Goal: Task Accomplishment & Management: Manage account settings

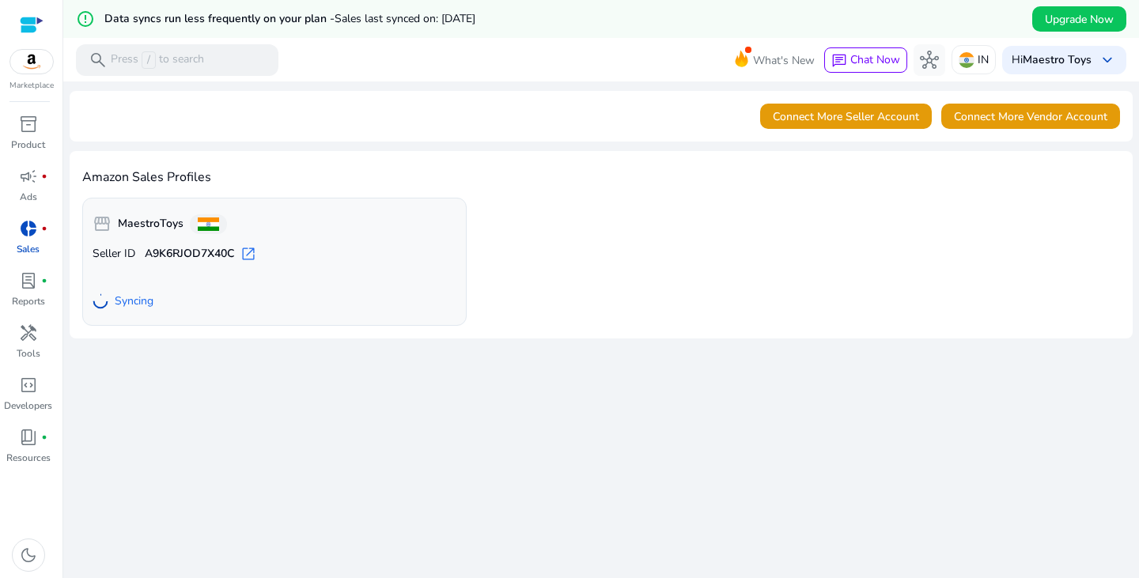
click at [367, 154] on div "Amazon Sales Profiles storefront MaestroToys Seller ID A9K6RJOD7X40C open_in_ne…" at bounding box center [601, 244] width 1063 height 187
click at [713, 182] on h4 "Amazon Sales Profiles" at bounding box center [600, 177] width 1037 height 15
click at [32, 285] on span "lab_profile" at bounding box center [28, 280] width 19 height 19
click at [1084, 54] on b "Maestro Toys" at bounding box center [1056, 59] width 69 height 15
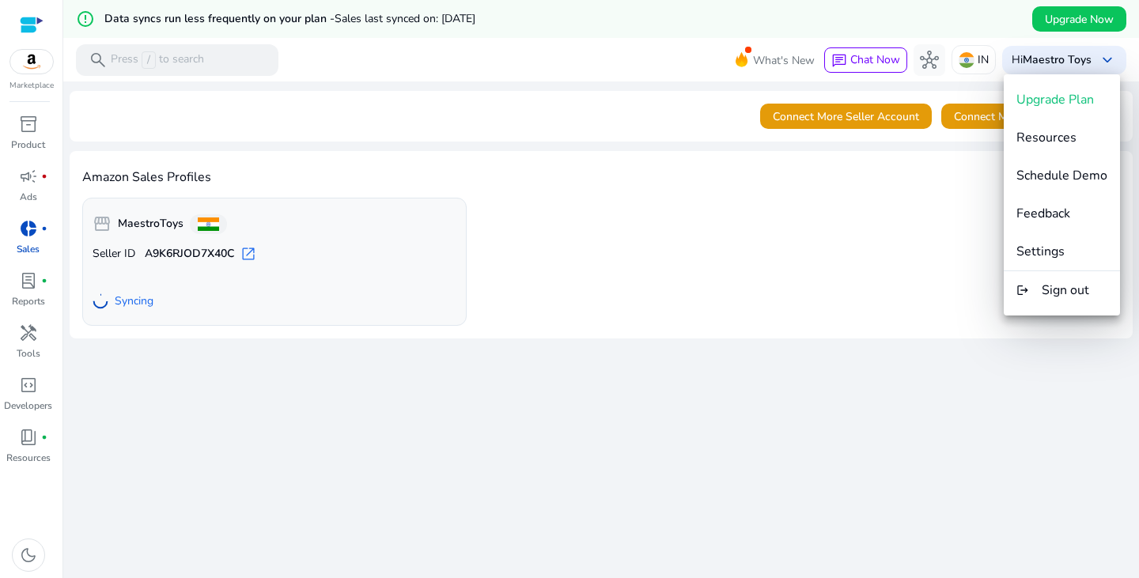
click at [790, 274] on div at bounding box center [569, 289] width 1139 height 578
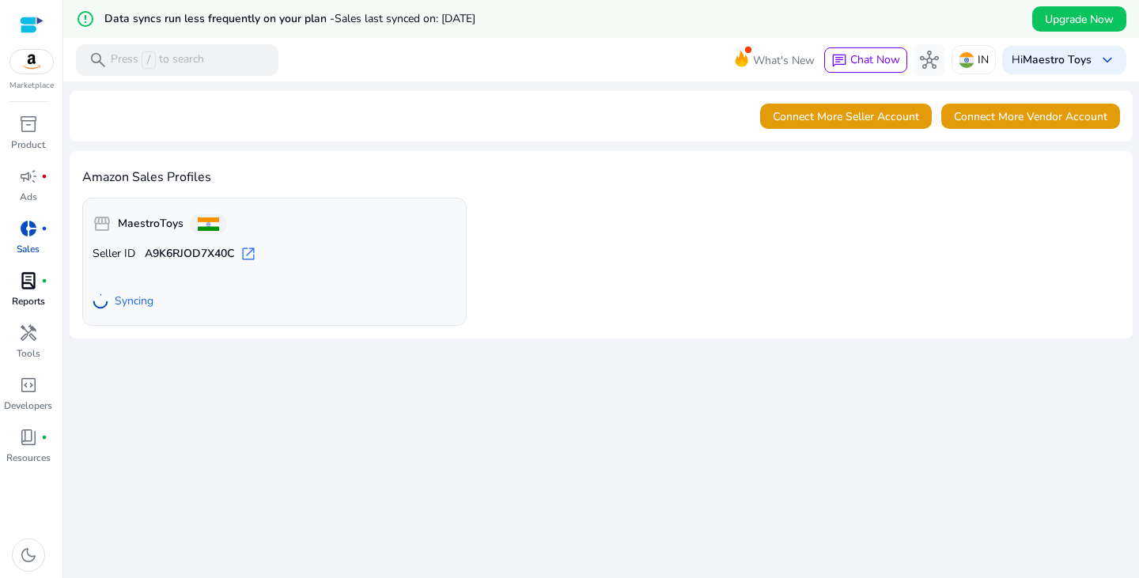
click at [36, 292] on div "lab_profile fiber_manual_record" at bounding box center [28, 280] width 44 height 25
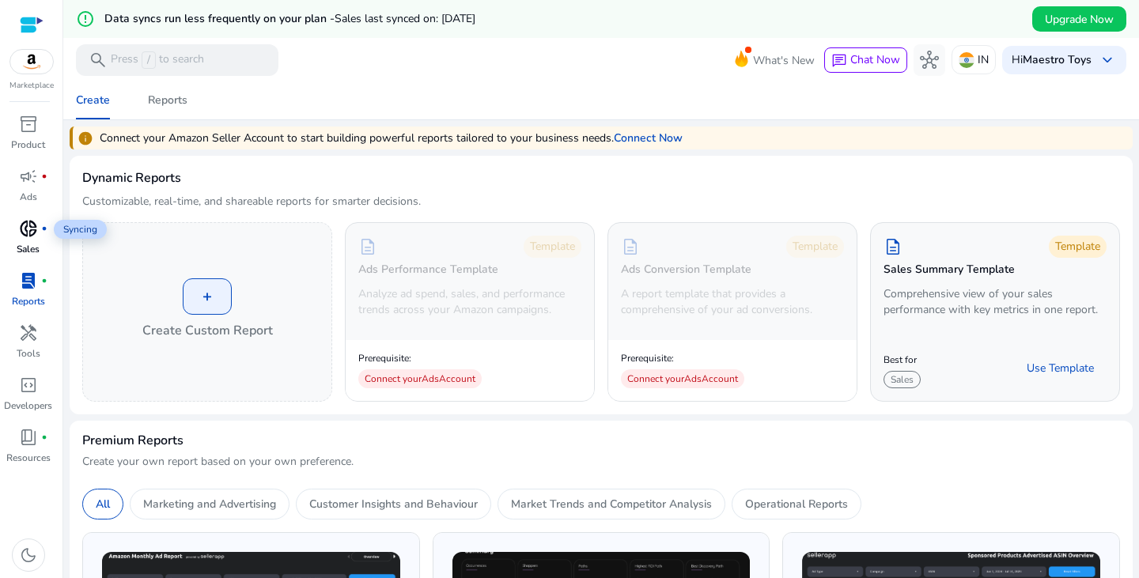
click at [28, 228] on span "donut_small" at bounding box center [28, 228] width 19 height 19
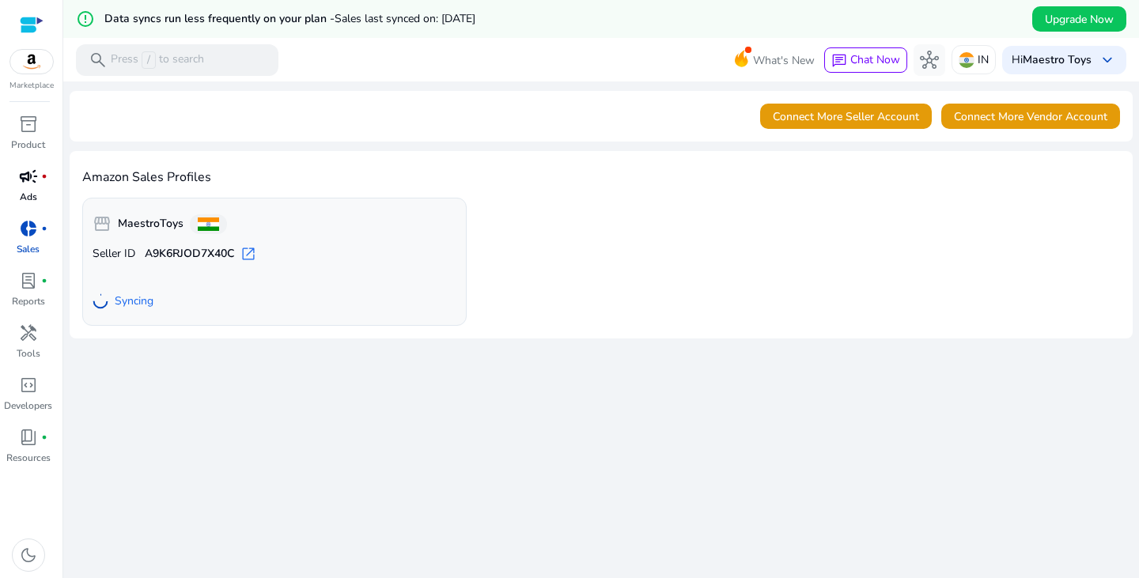
click at [36, 190] on p "Ads" at bounding box center [28, 197] width 17 height 14
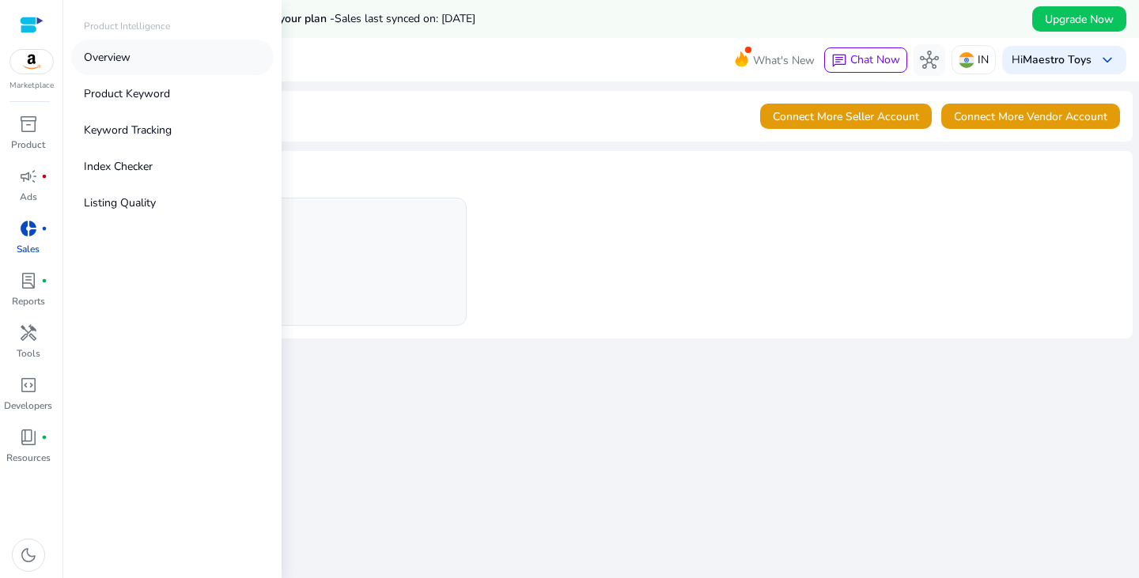
click at [142, 57] on link "Overview" at bounding box center [172, 58] width 202 height 36
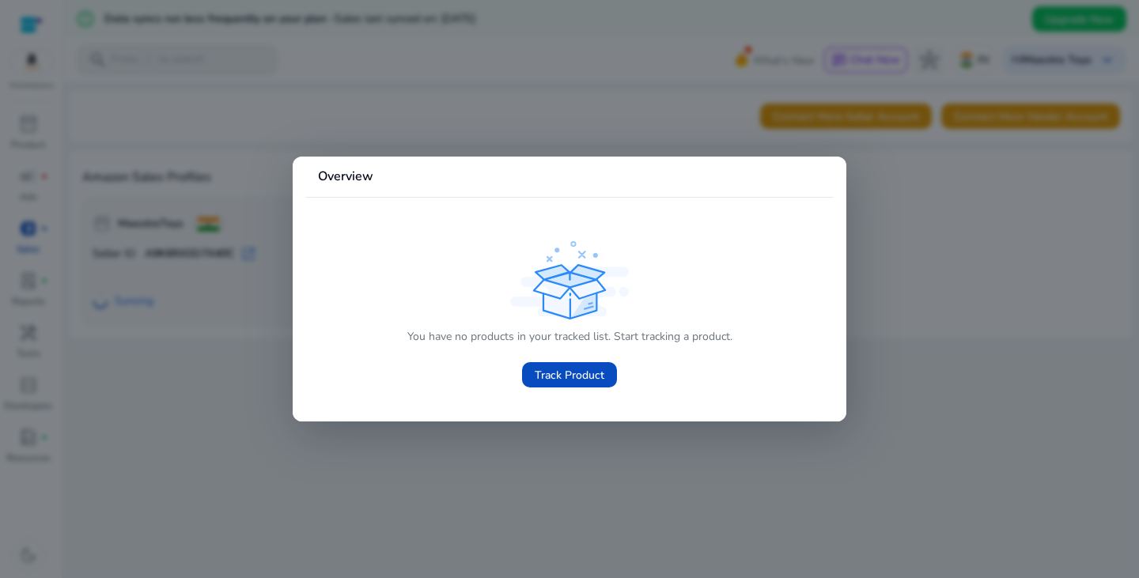
click at [607, 430] on div at bounding box center [569, 289] width 1139 height 578
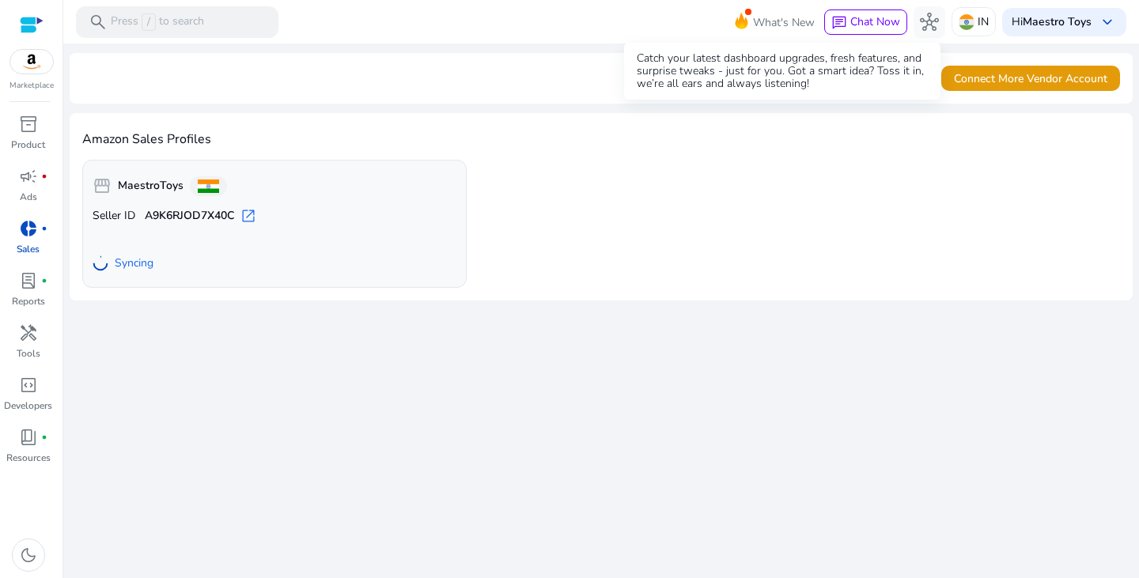
click at [777, 20] on span "What's New" at bounding box center [784, 23] width 62 height 28
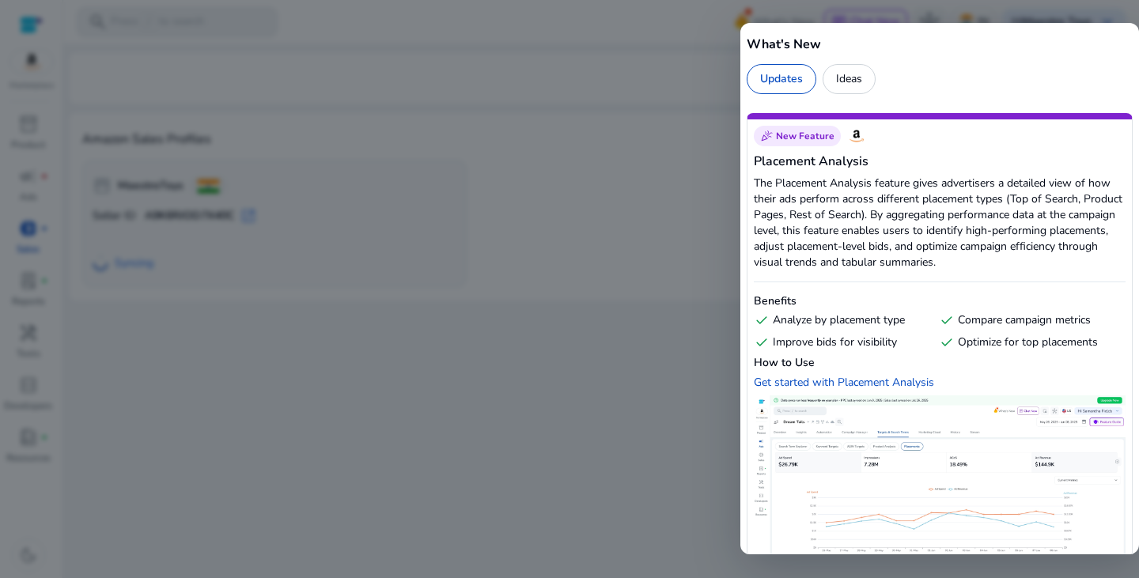
click at [695, 224] on div at bounding box center [569, 289] width 1139 height 578
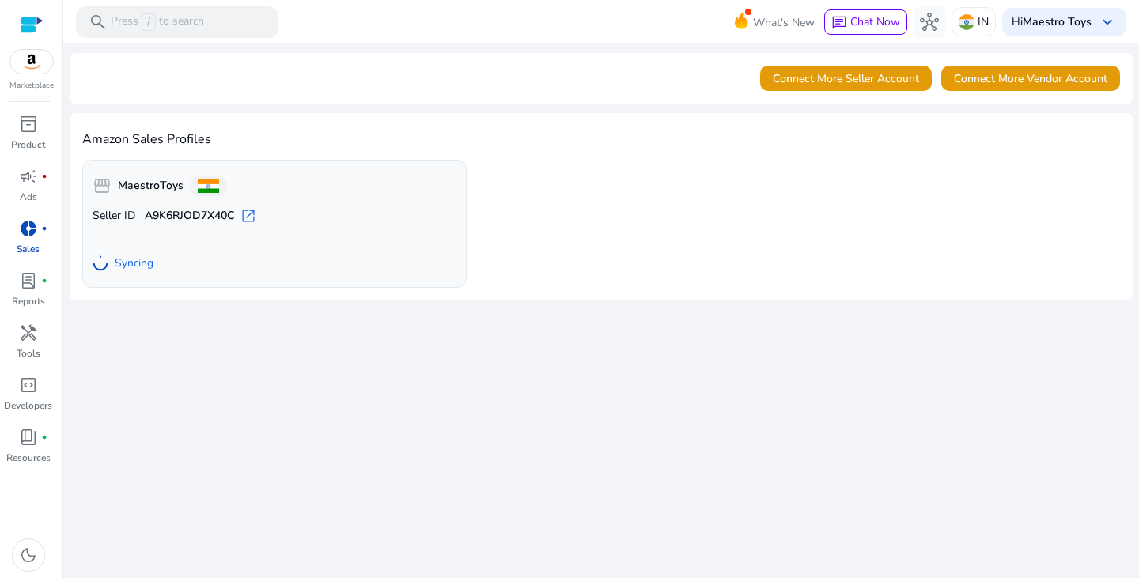
click at [40, 22] on div at bounding box center [32, 25] width 24 height 18
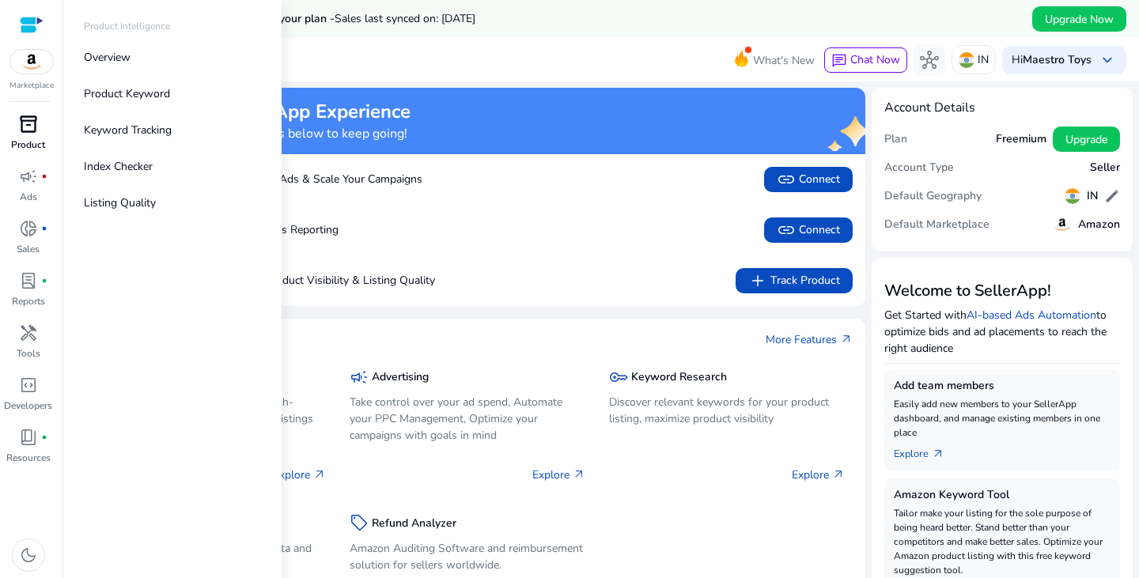
click at [25, 134] on span "inventory_2" at bounding box center [28, 124] width 19 height 19
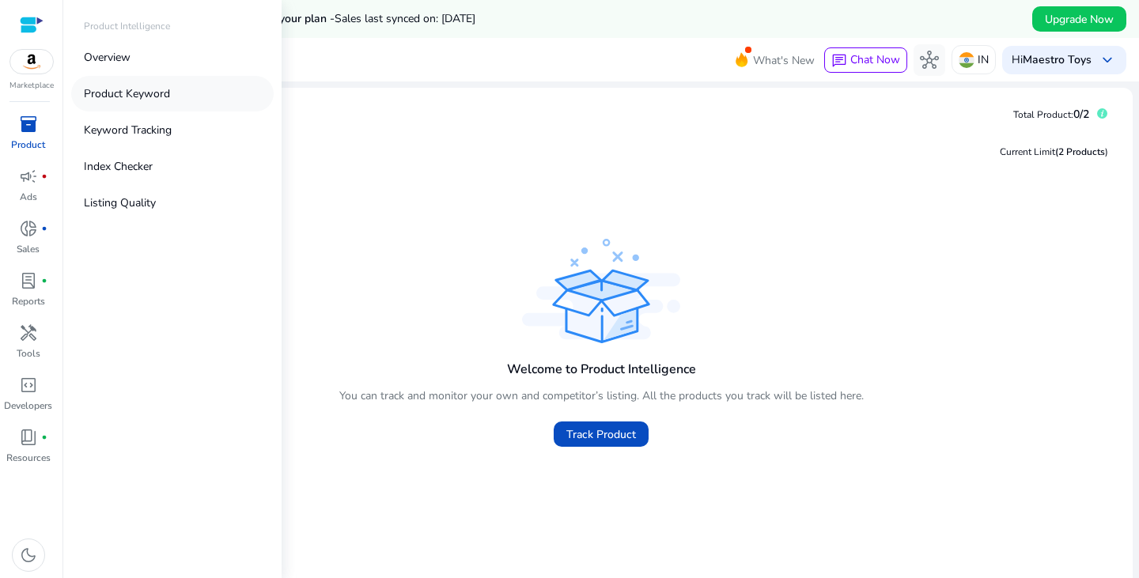
click at [137, 88] on p "Product Keyword" at bounding box center [127, 93] width 86 height 17
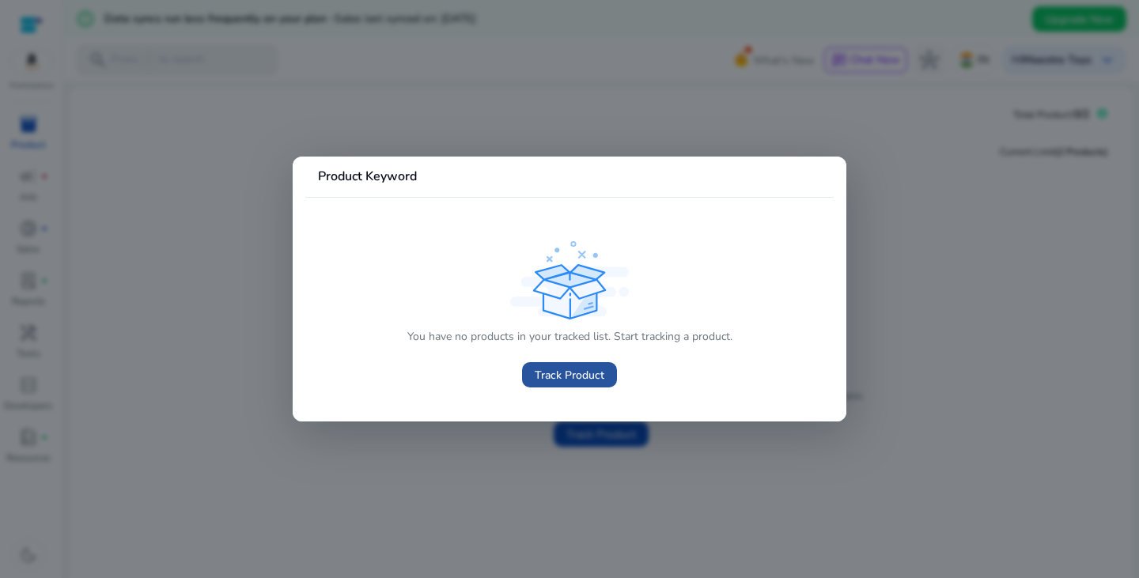
click at [545, 378] on span "Track Product" at bounding box center [570, 375] width 70 height 17
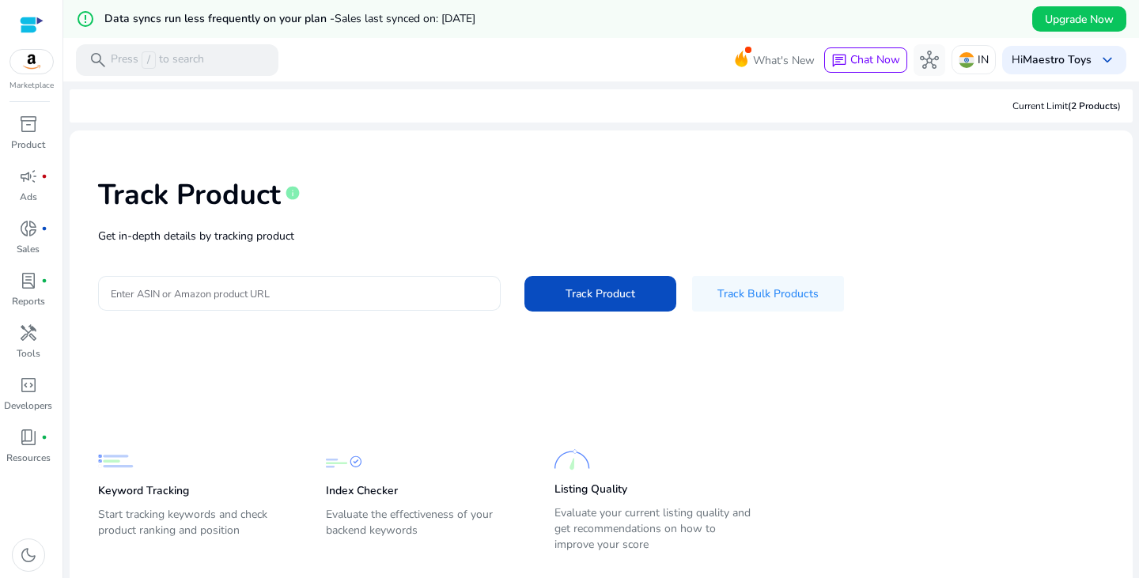
click at [374, 304] on div at bounding box center [299, 293] width 377 height 35
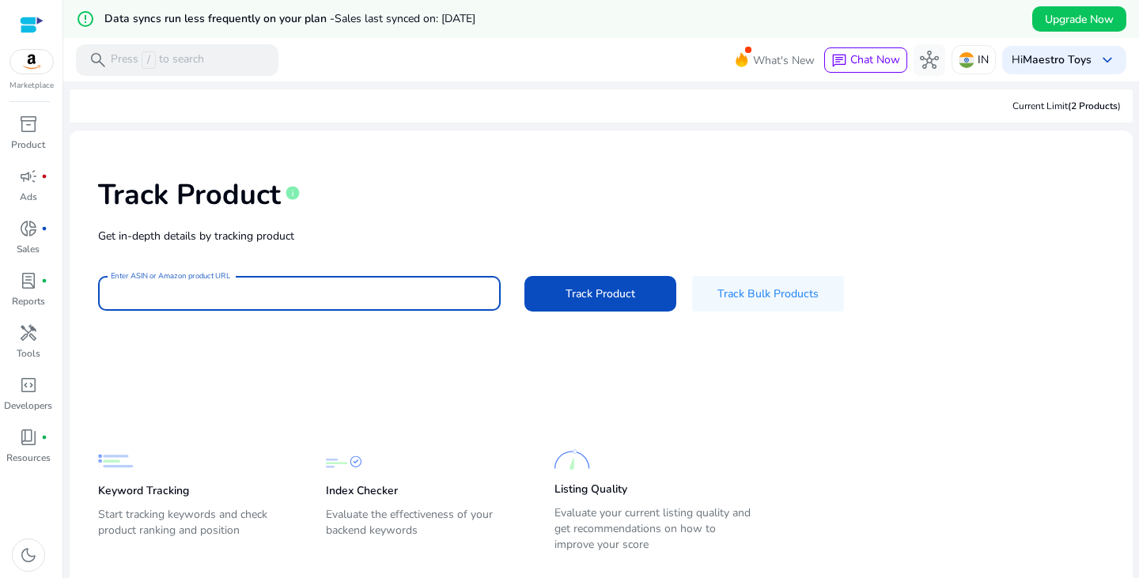
scroll to position [38, 0]
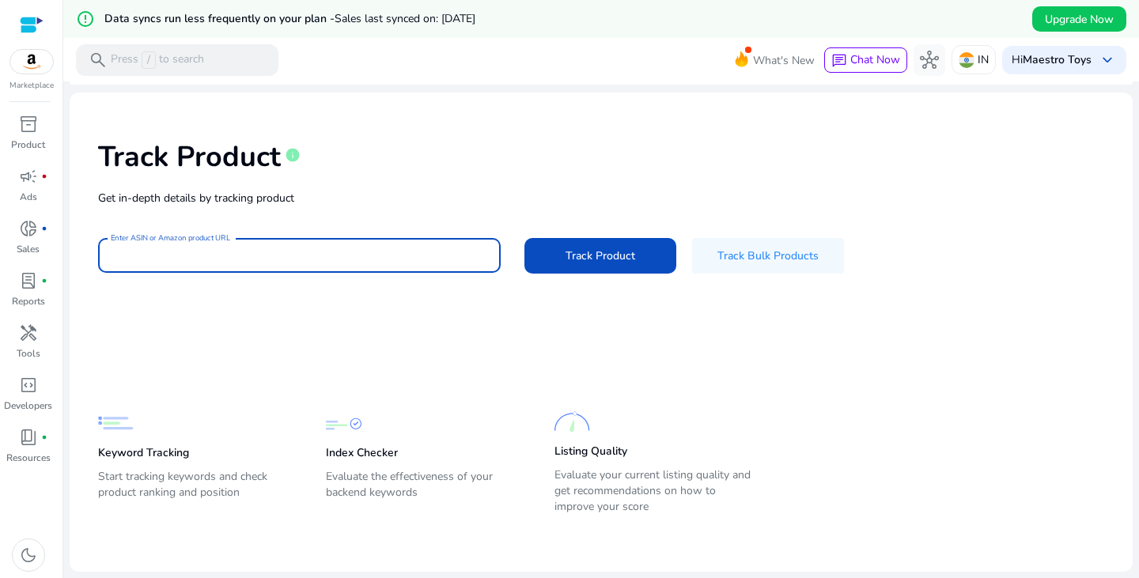
paste input "**********"
type input "**********"
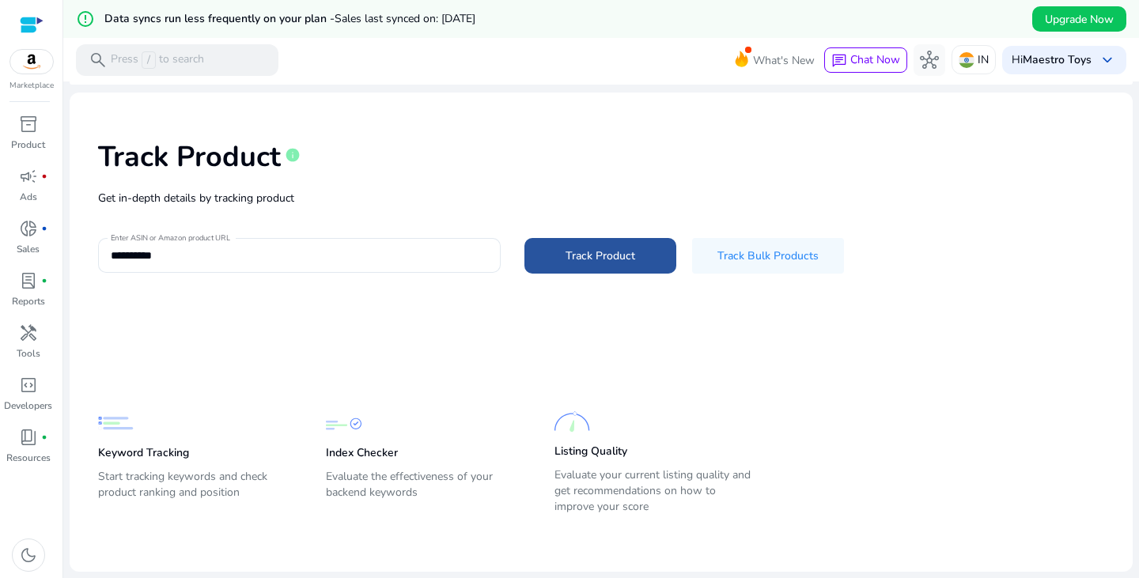
click at [586, 247] on span "Track Product" at bounding box center [600, 255] width 70 height 17
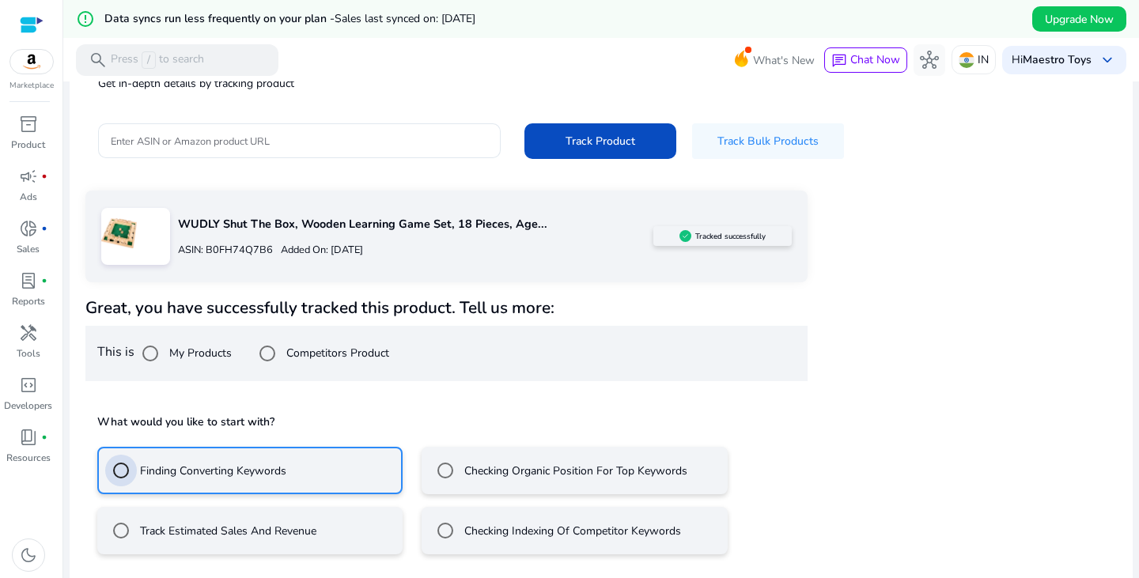
scroll to position [223, 0]
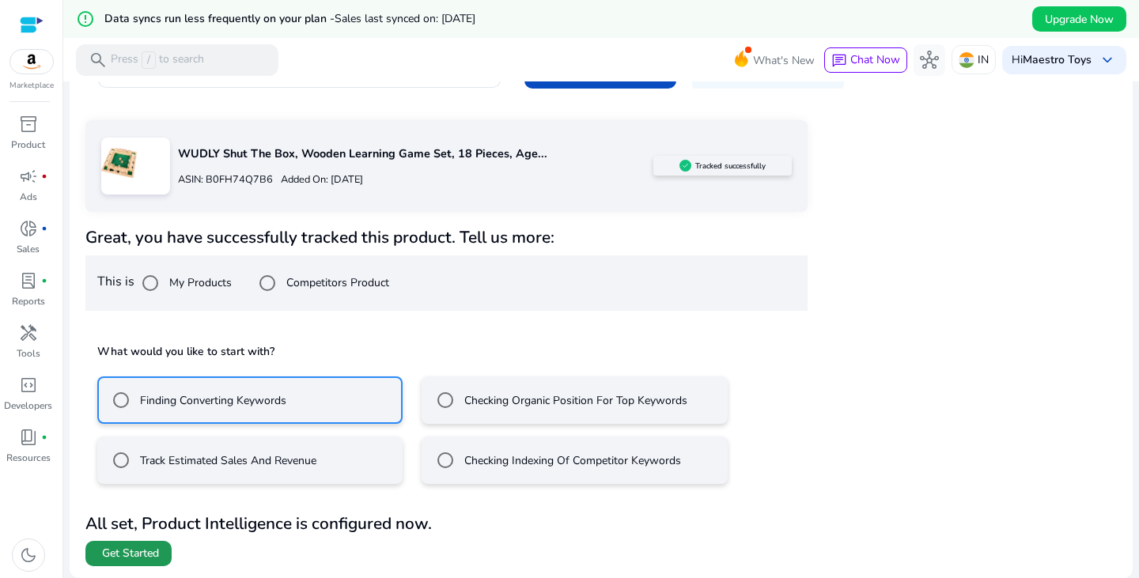
click at [155, 550] on span "Get Started" at bounding box center [130, 554] width 57 height 16
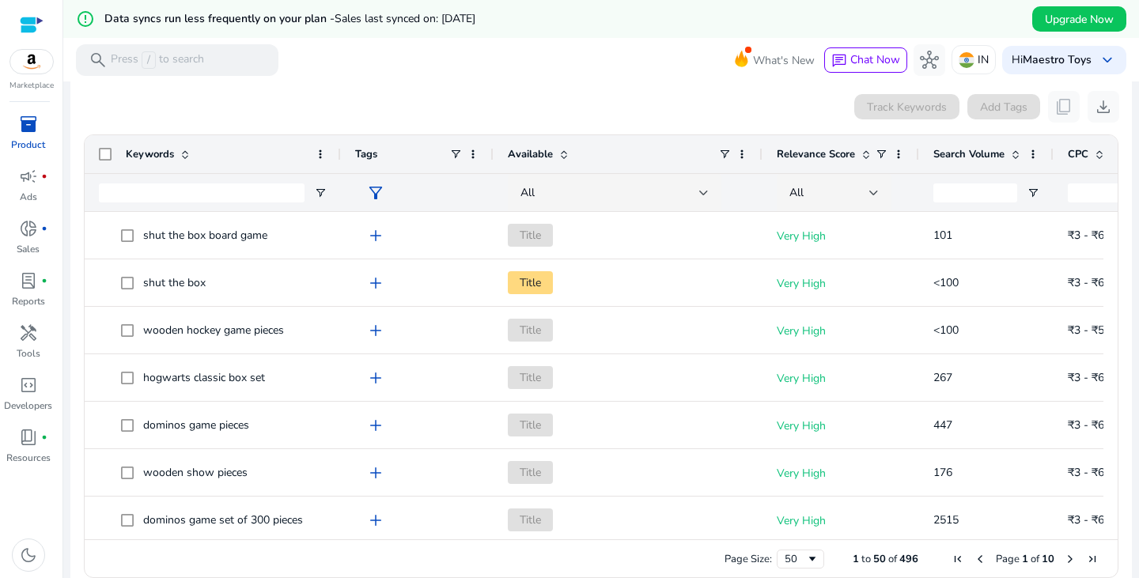
drag, startPoint x: 262, startPoint y: 153, endPoint x: 338, endPoint y: 157, distance: 76.8
click at [338, 157] on div at bounding box center [340, 154] width 6 height 38
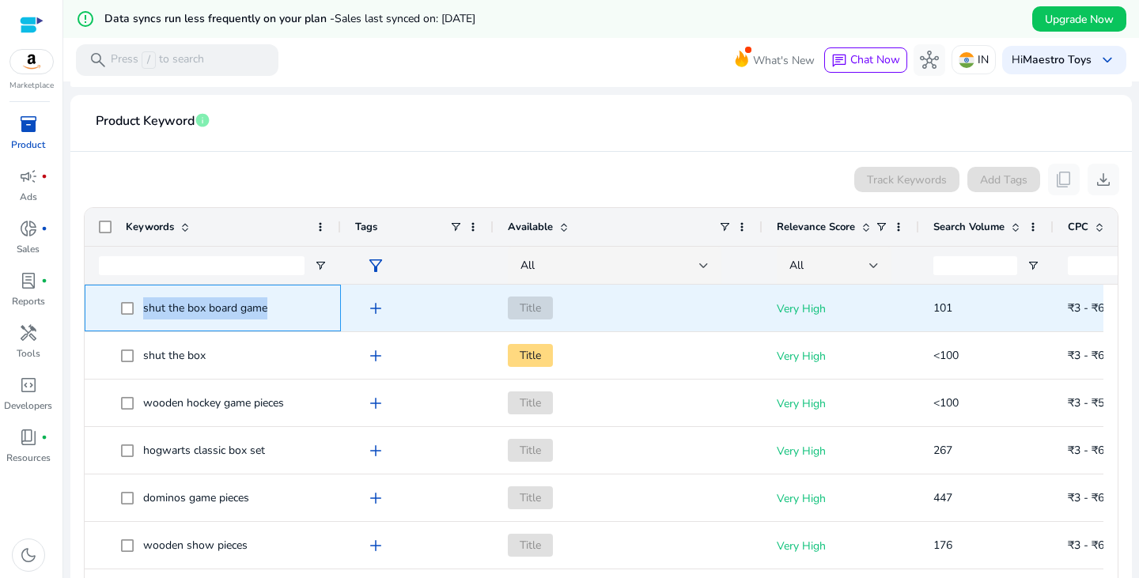
drag, startPoint x: 270, startPoint y: 308, endPoint x: 127, endPoint y: 314, distance: 143.2
click at [127, 314] on span "shut the box board game" at bounding box center [224, 308] width 206 height 32
copy span "shut the box board game"
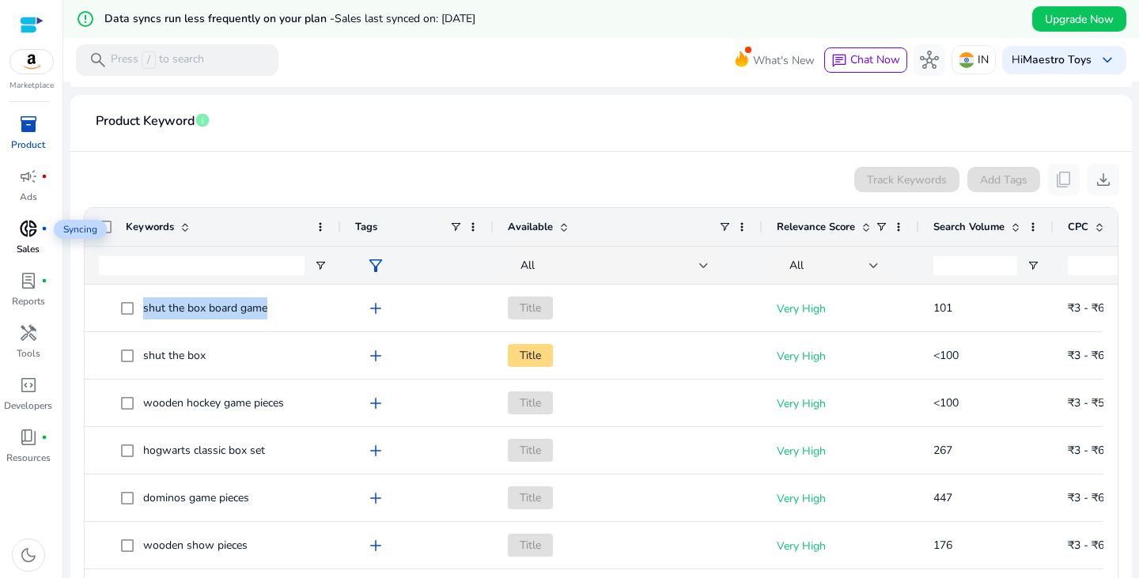
click at [41, 228] on span "fiber_manual_record" at bounding box center [44, 228] width 6 height 6
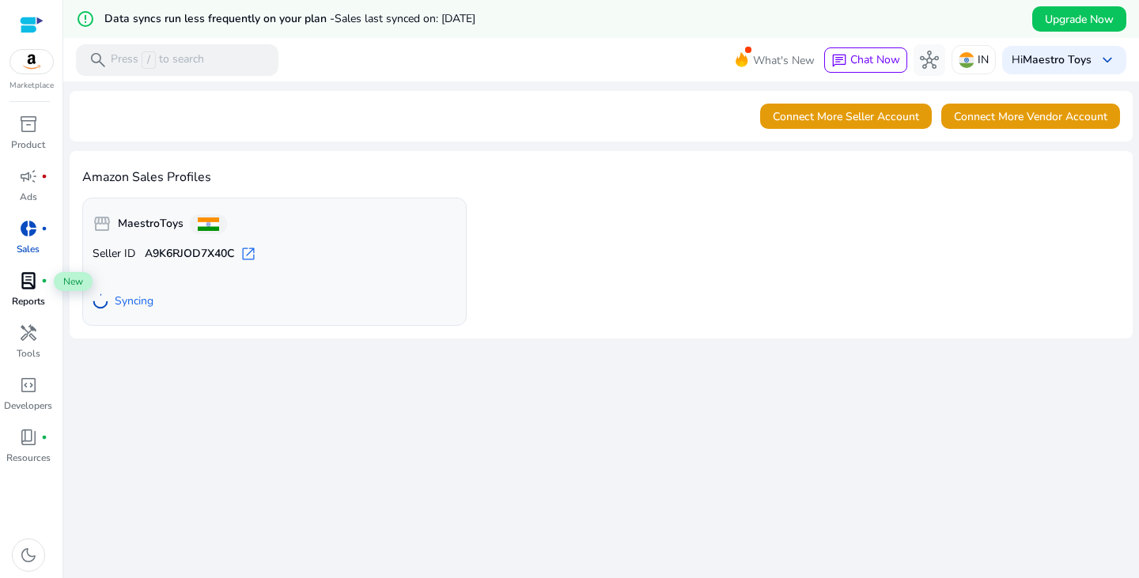
click at [39, 289] on div "lab_profile fiber_manual_record" at bounding box center [28, 280] width 44 height 25
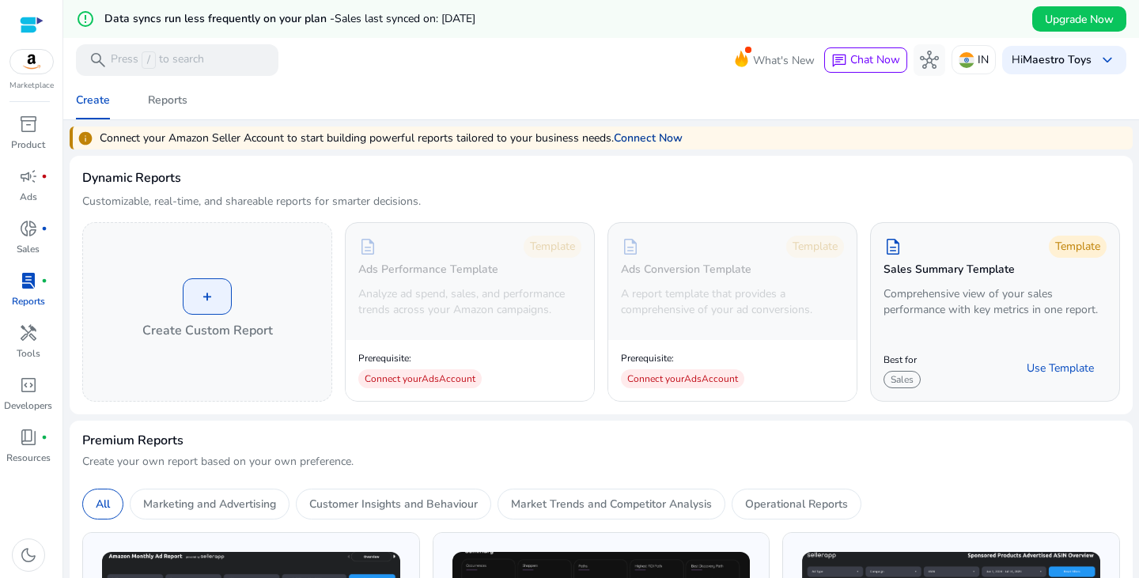
click at [641, 135] on link "Connect Now" at bounding box center [648, 138] width 69 height 17
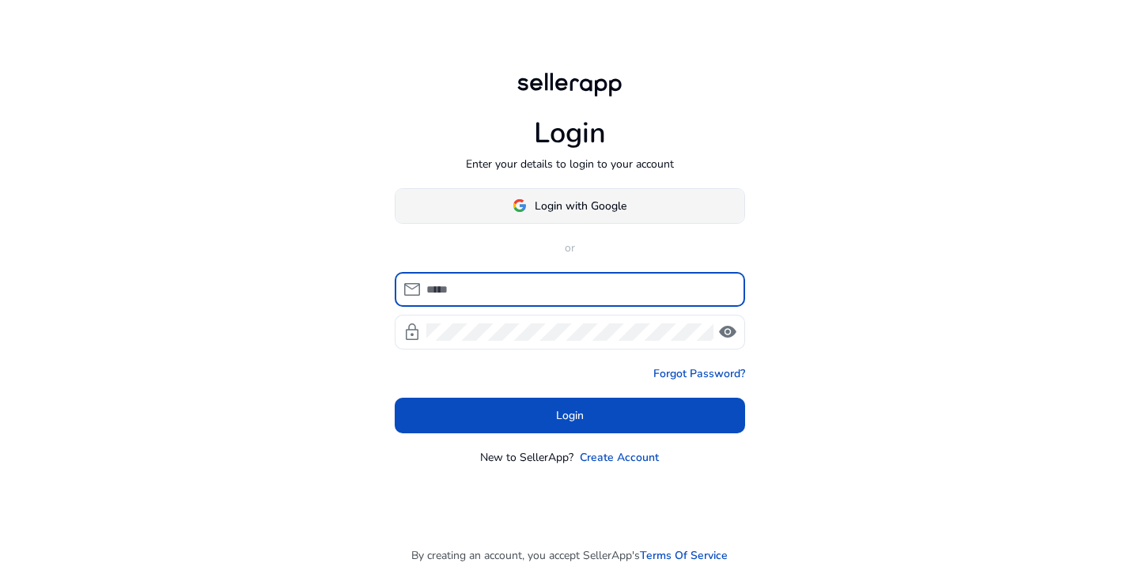
click at [591, 212] on button "Login with Google" at bounding box center [570, 206] width 350 height 36
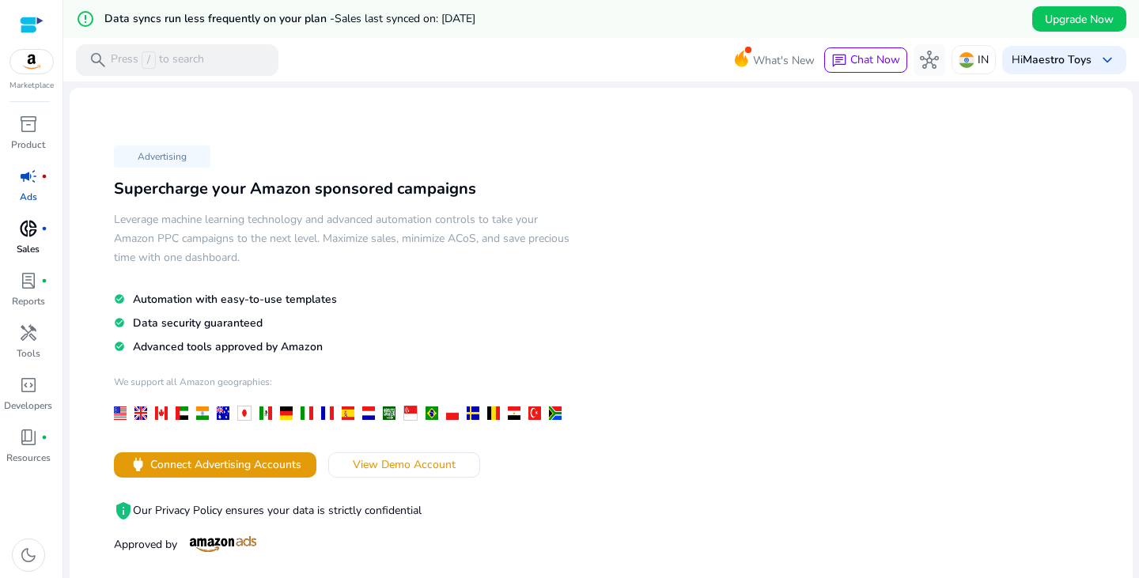
click at [51, 232] on link "donut_small fiber_manual_record Sales" at bounding box center [28, 242] width 56 height 52
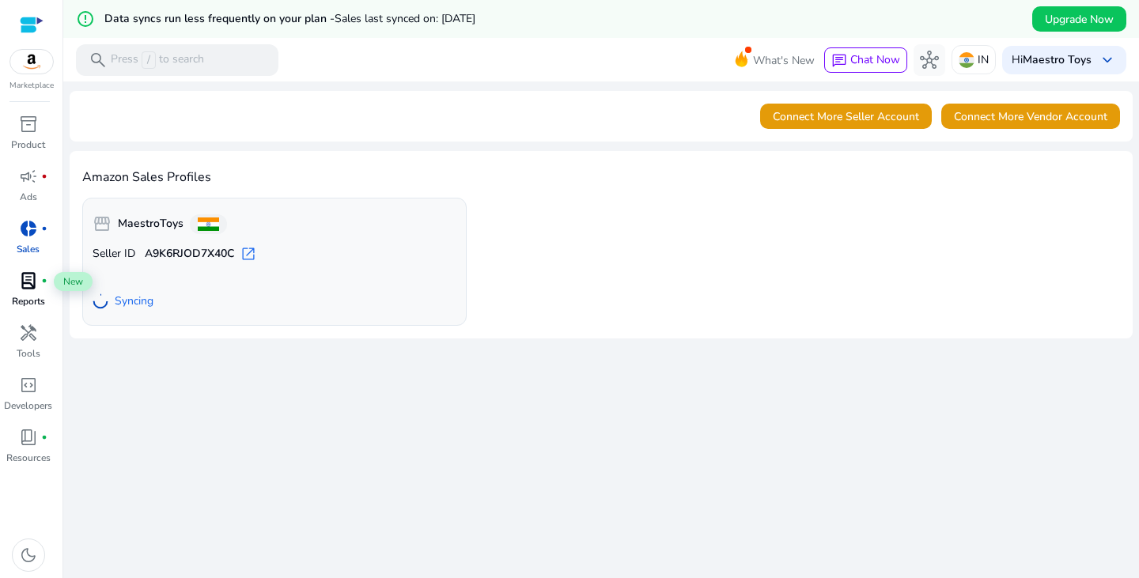
click at [32, 290] on span "lab_profile" at bounding box center [28, 280] width 19 height 19
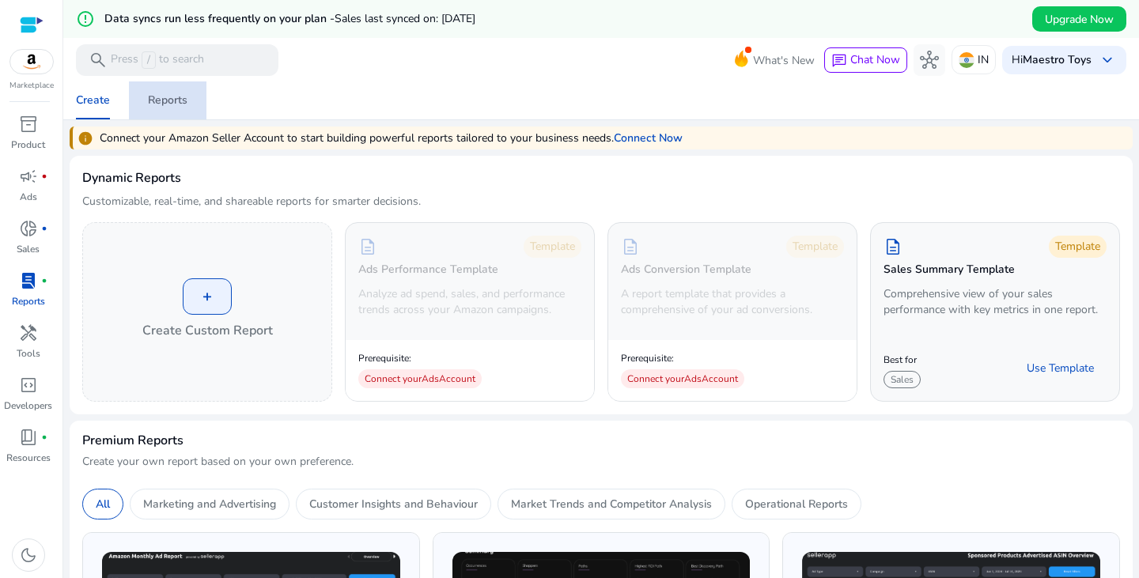
click at [164, 109] on span "Reports" at bounding box center [168, 100] width 40 height 38
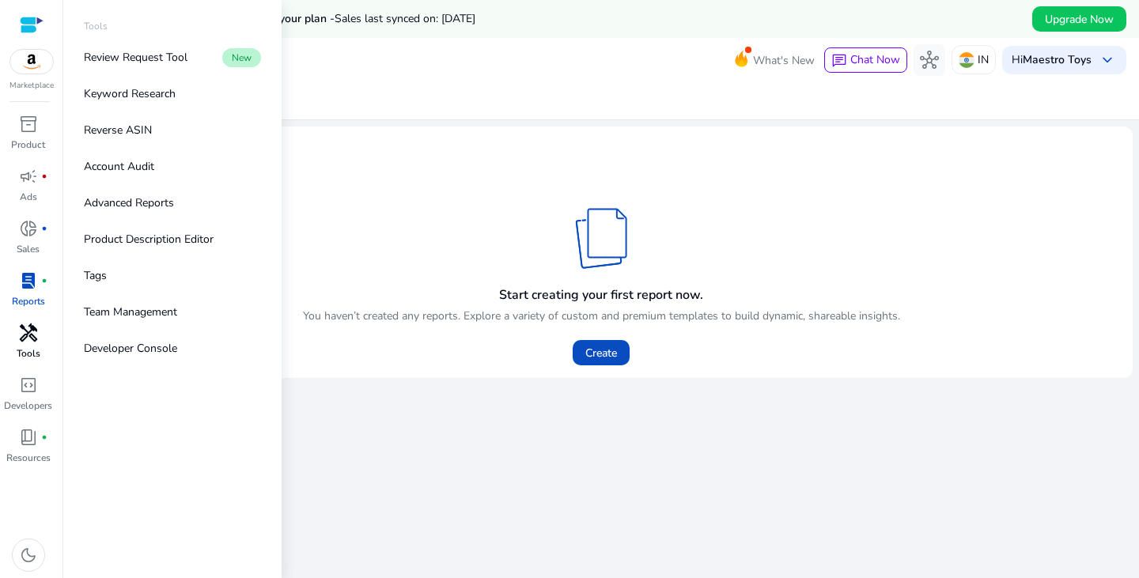
click at [25, 335] on span "handyman" at bounding box center [28, 332] width 19 height 19
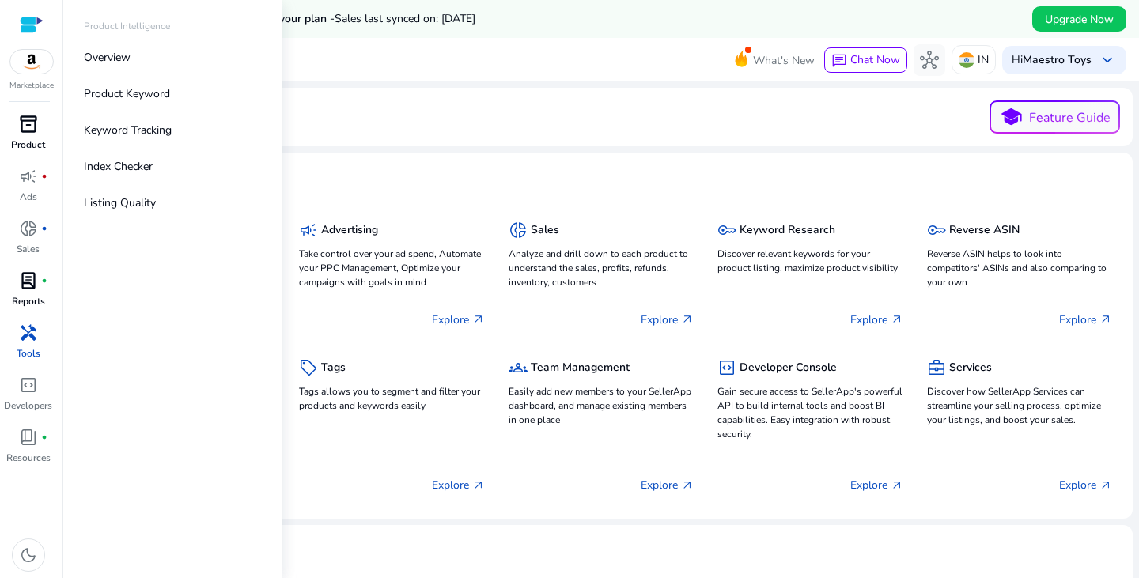
click at [33, 138] on p "Product" at bounding box center [28, 145] width 34 height 14
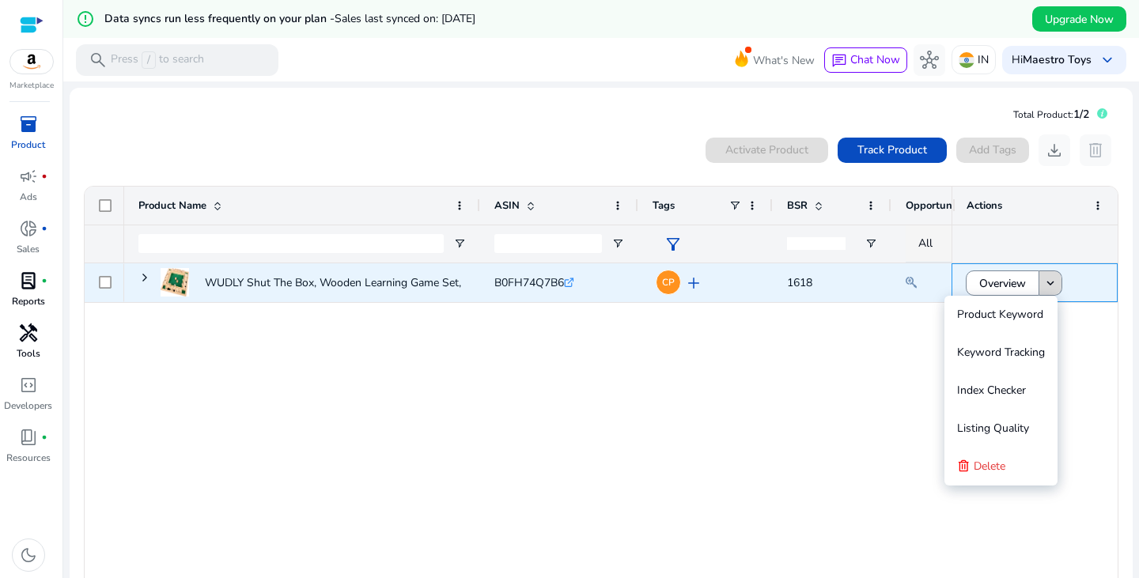
click at [1039, 282] on span at bounding box center [1050, 283] width 22 height 38
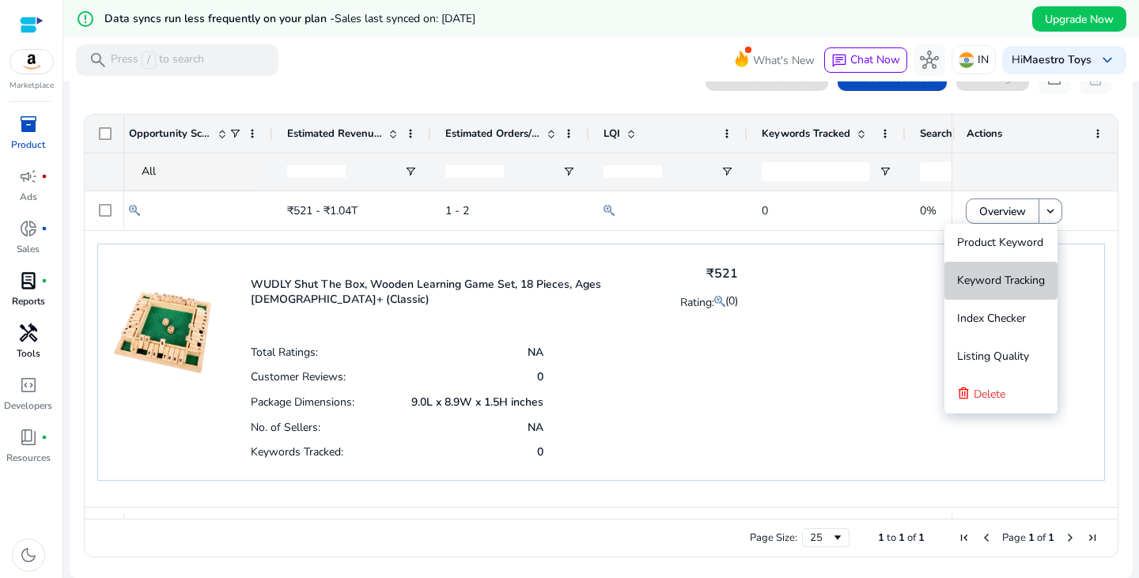
click at [1011, 268] on span "Keyword Tracking" at bounding box center [1001, 281] width 88 height 32
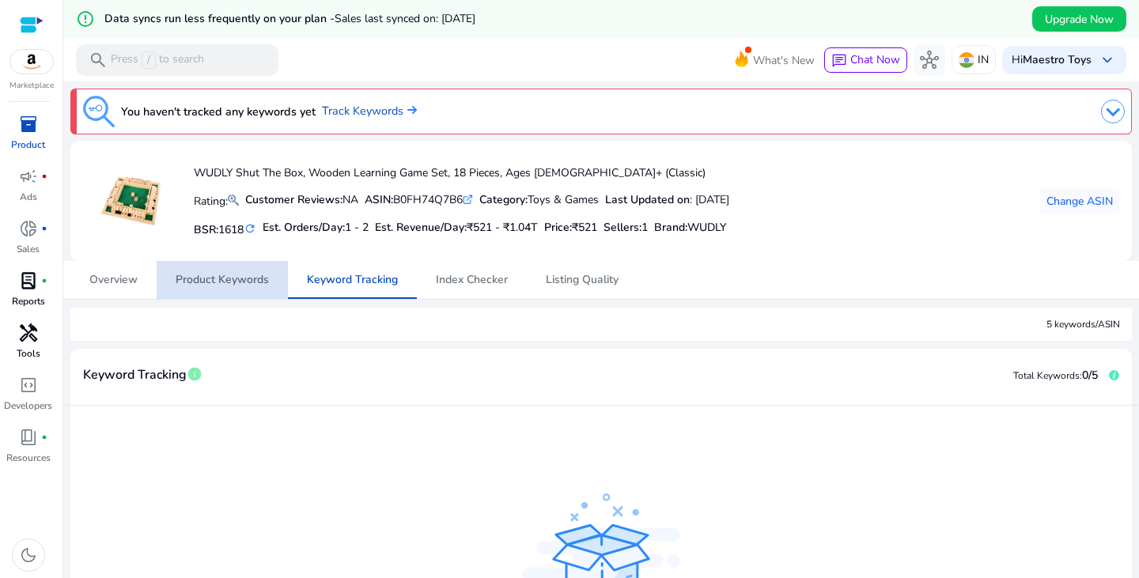
click at [203, 279] on span "Product Keywords" at bounding box center [222, 279] width 93 height 11
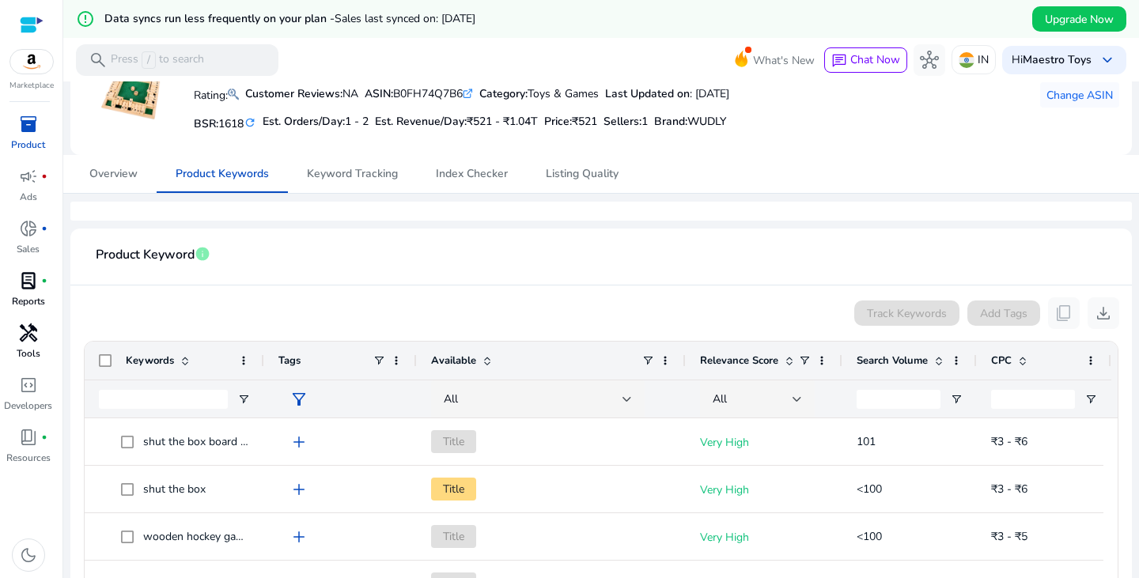
scroll to position [100, 0]
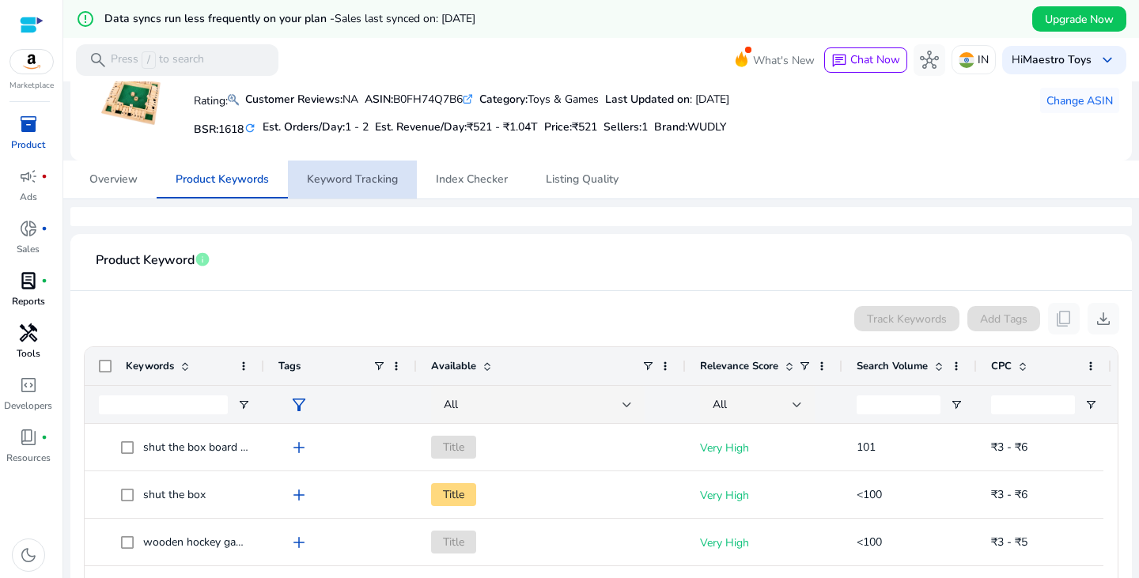
click at [354, 179] on span "Keyword Tracking" at bounding box center [352, 179] width 91 height 11
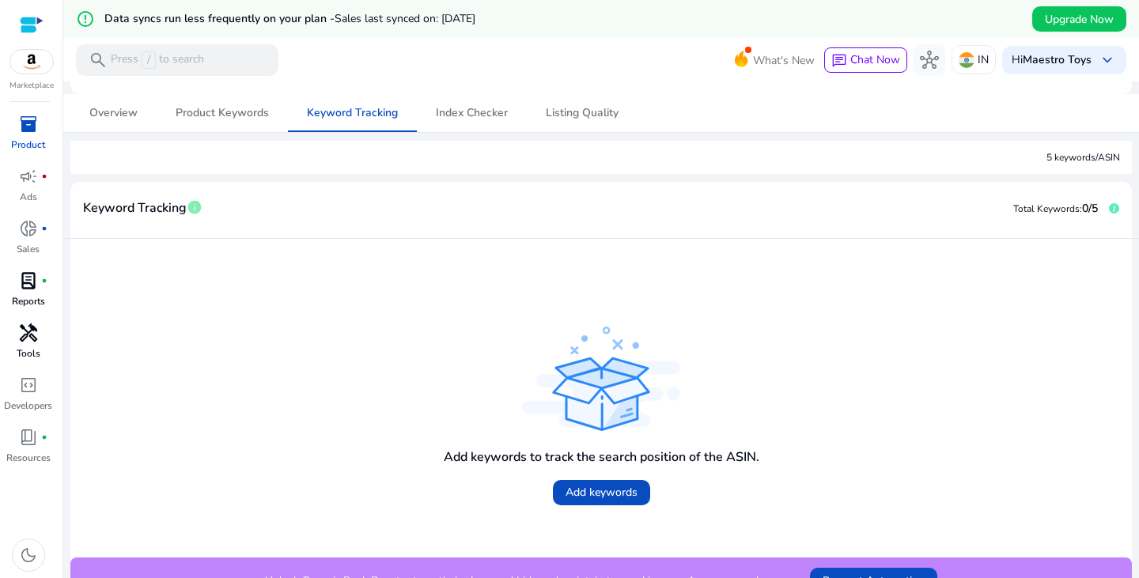
scroll to position [192, 0]
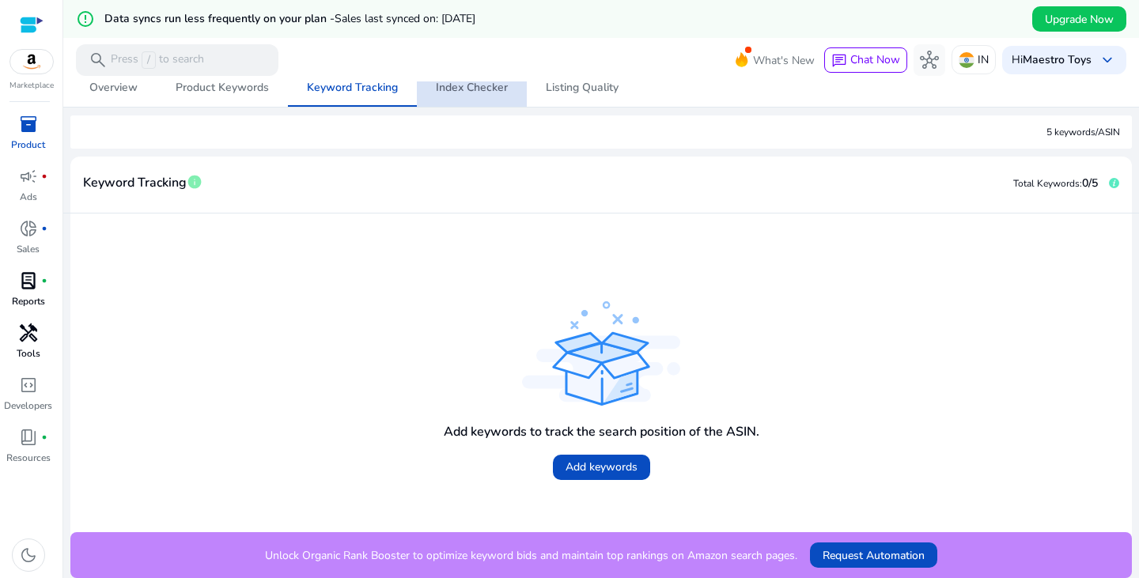
click at [464, 91] on span "Index Checker" at bounding box center [472, 87] width 72 height 11
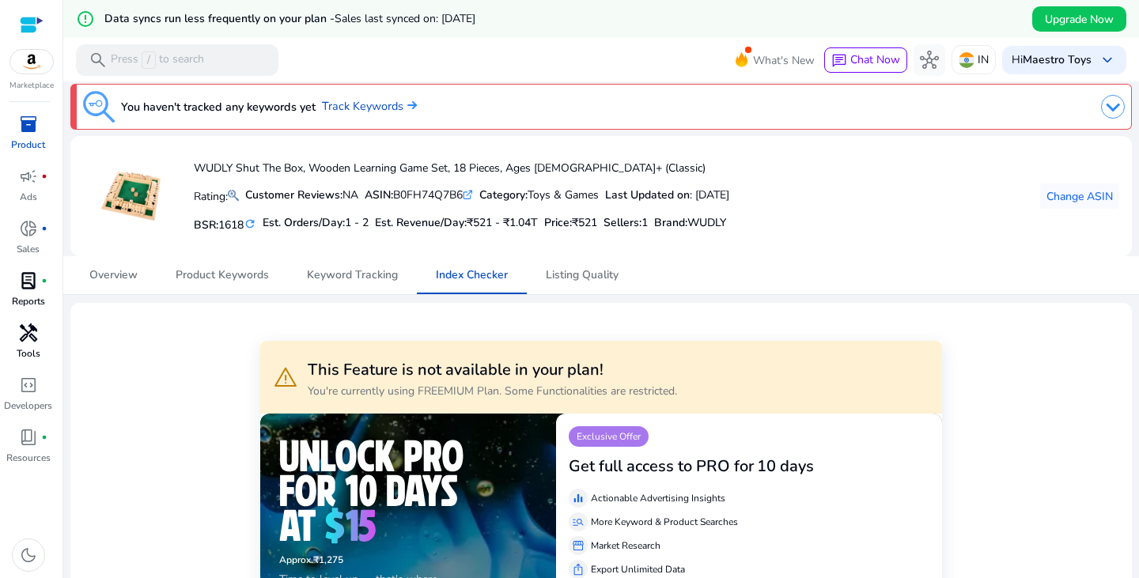
scroll to position [3, 0]
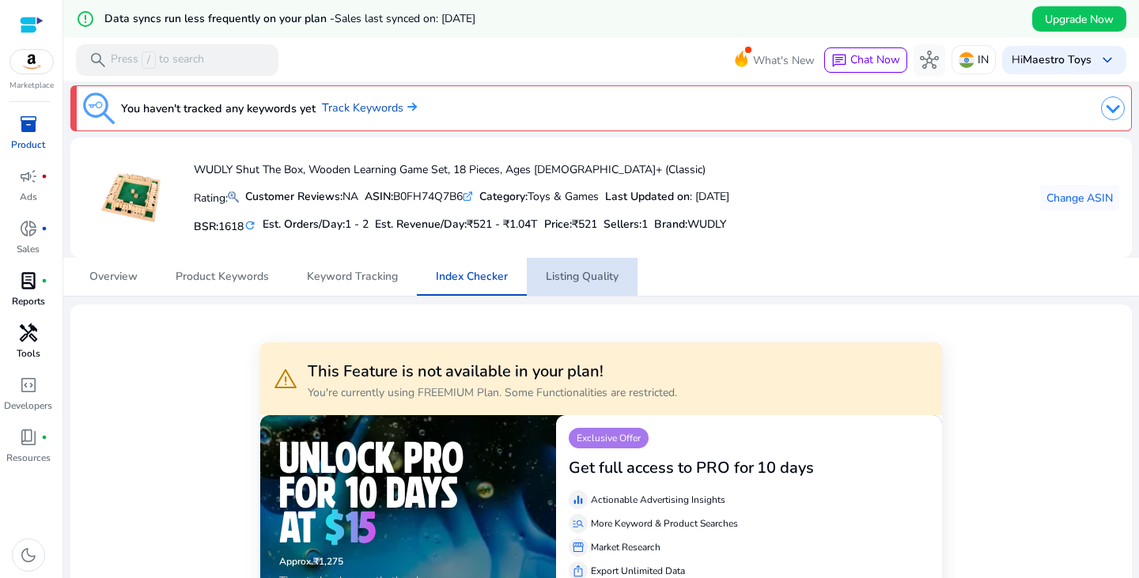
click at [576, 281] on span "Listing Quality" at bounding box center [582, 276] width 73 height 11
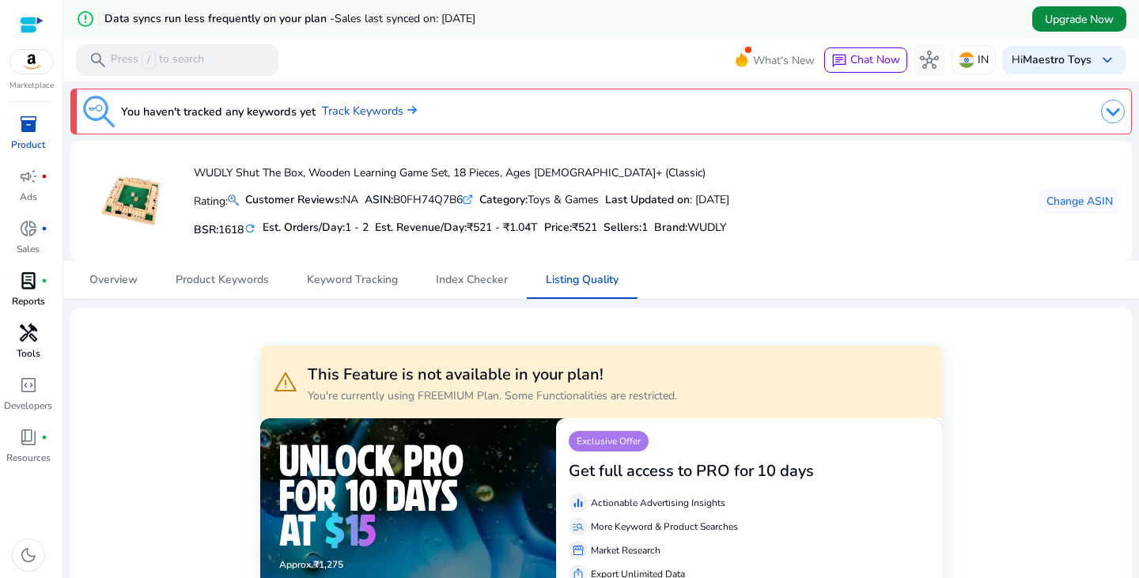
click at [1074, 17] on span "Upgrade Now" at bounding box center [1079, 19] width 69 height 17
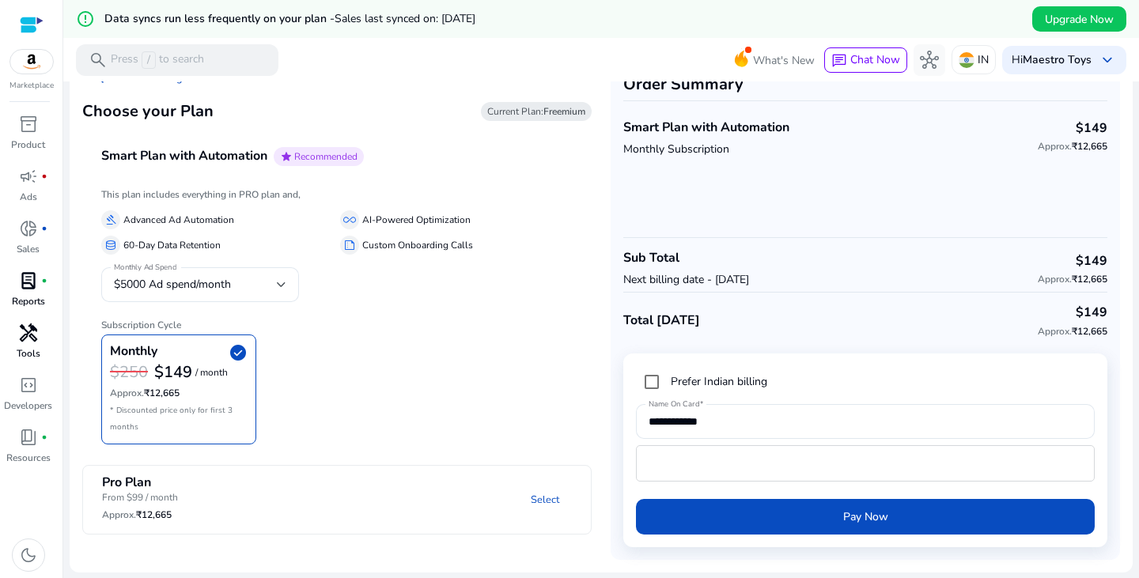
drag, startPoint x: 556, startPoint y: 107, endPoint x: 556, endPoint y: 120, distance: 13.4
click at [556, 120] on span "Current Plan: Freemium" at bounding box center [536, 111] width 111 height 19
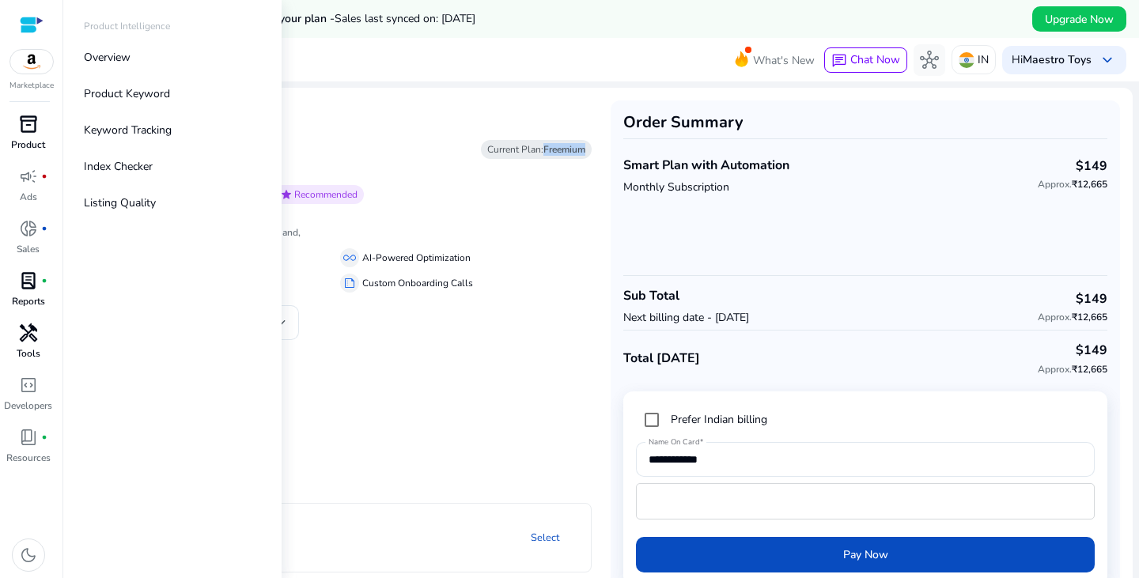
click at [28, 138] on p "Product" at bounding box center [28, 145] width 34 height 14
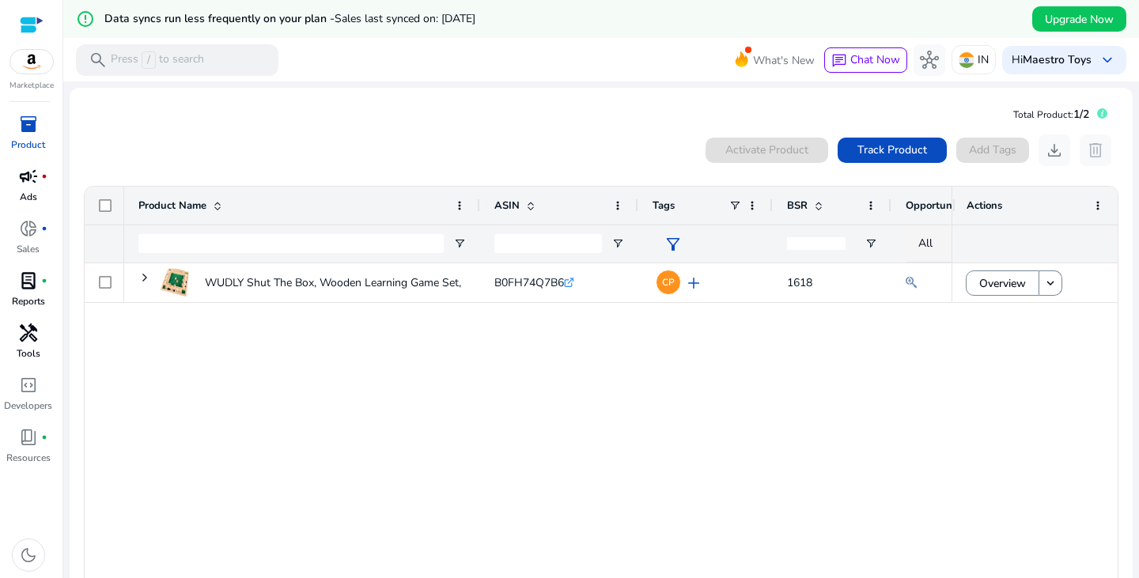
click at [25, 203] on p "Ads" at bounding box center [28, 197] width 17 height 14
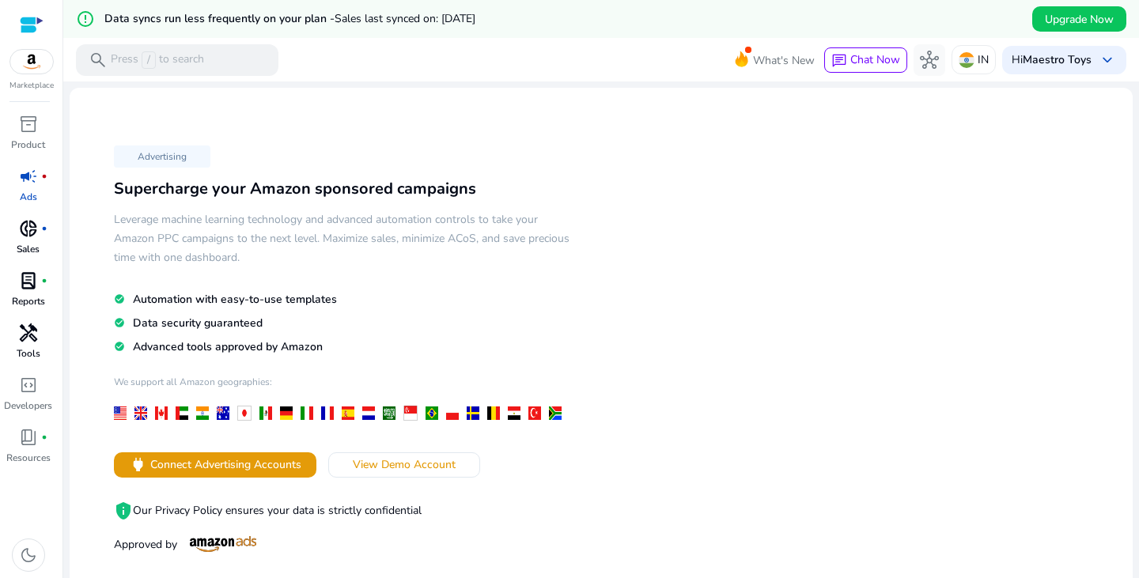
click at [36, 247] on p "Sales" at bounding box center [28, 249] width 23 height 14
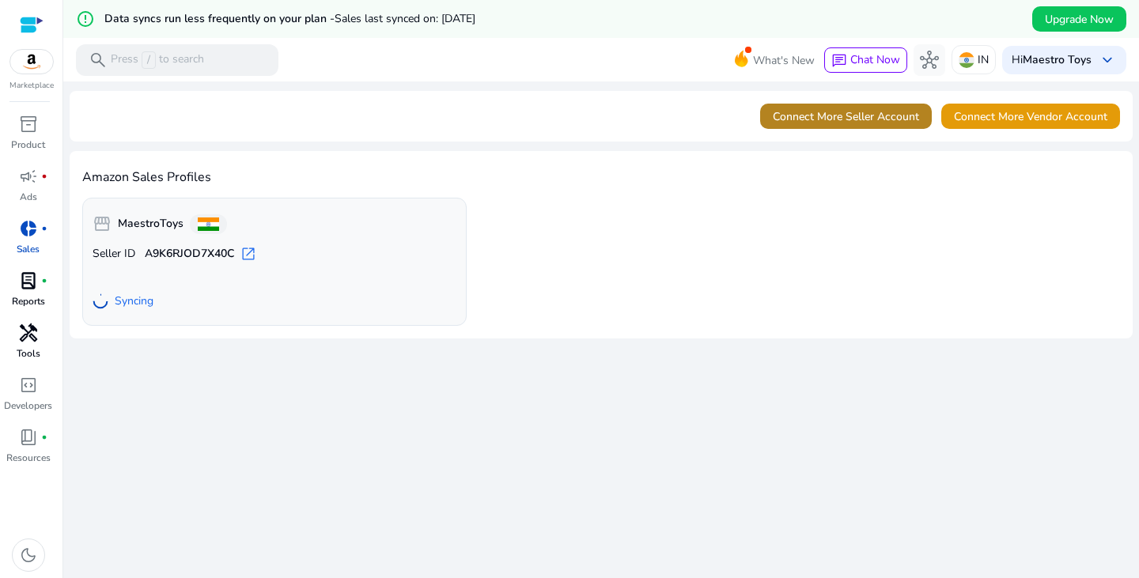
click at [871, 120] on span "Connect More Seller Account" at bounding box center [846, 116] width 146 height 17
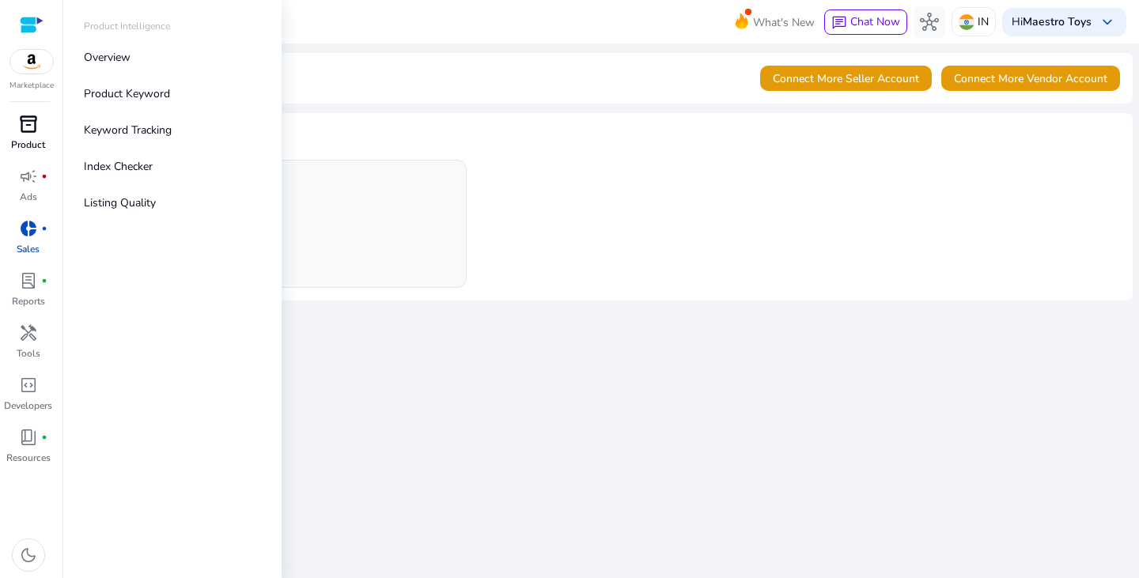
click at [30, 118] on span "inventory_2" at bounding box center [28, 124] width 19 height 19
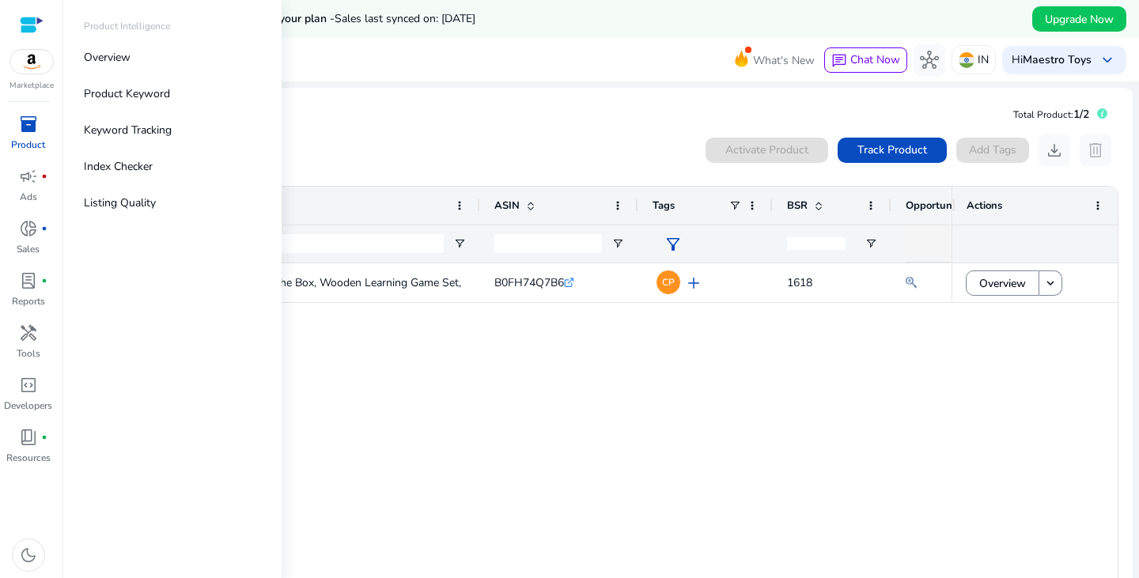
click at [30, 63] on img at bounding box center [31, 62] width 43 height 24
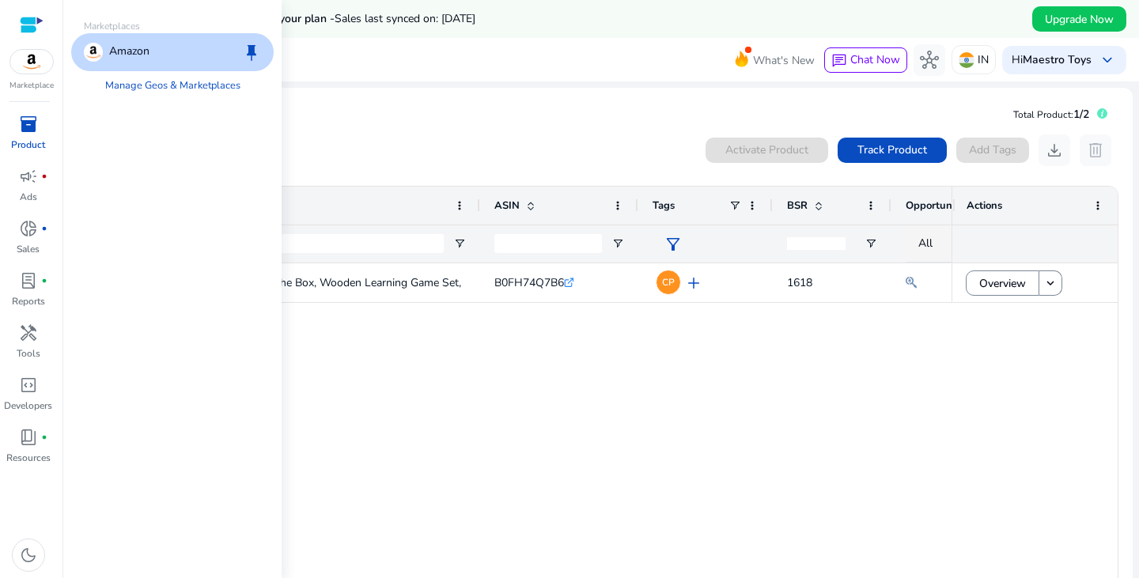
click at [192, 62] on div "Amazon keep" at bounding box center [172, 52] width 202 height 38
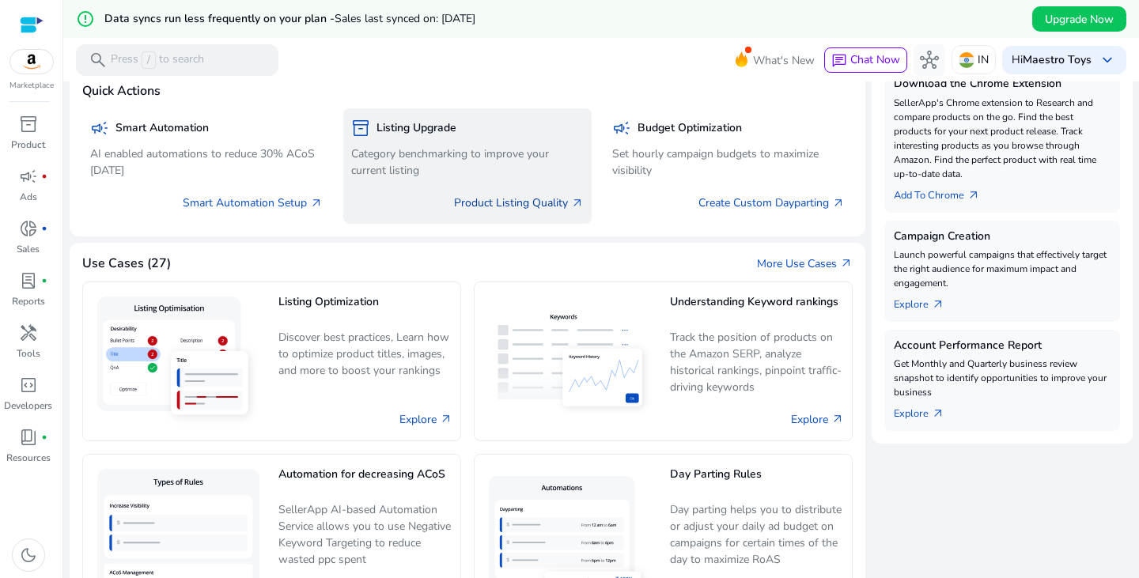
click at [492, 201] on link "Product Listing Quality arrow_outward" at bounding box center [519, 203] width 130 height 17
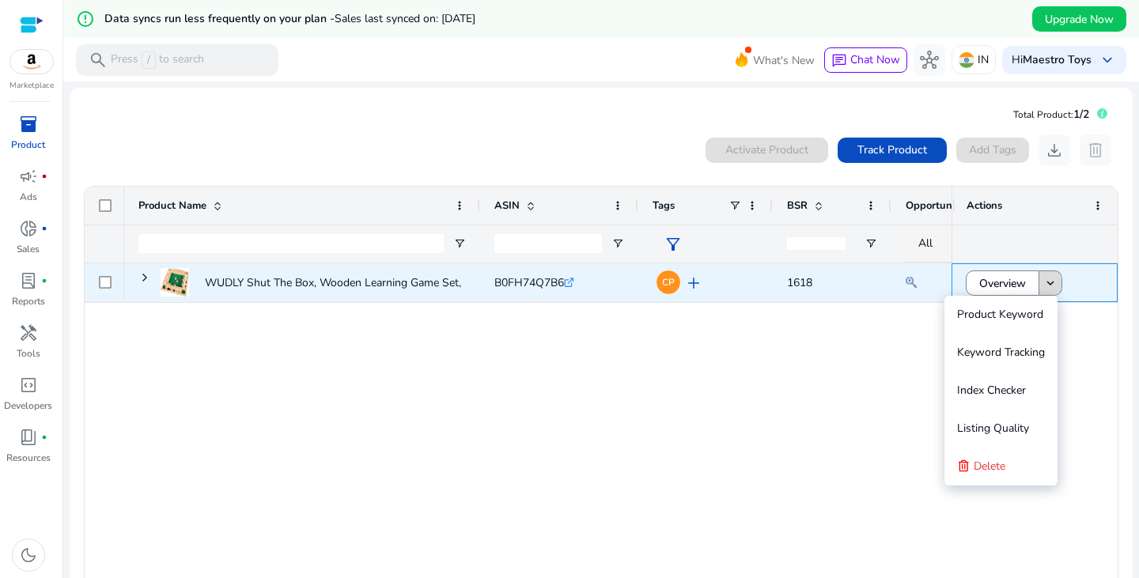
click at [1050, 281] on mat-icon "keyboard_arrow_down" at bounding box center [1050, 283] width 14 height 14
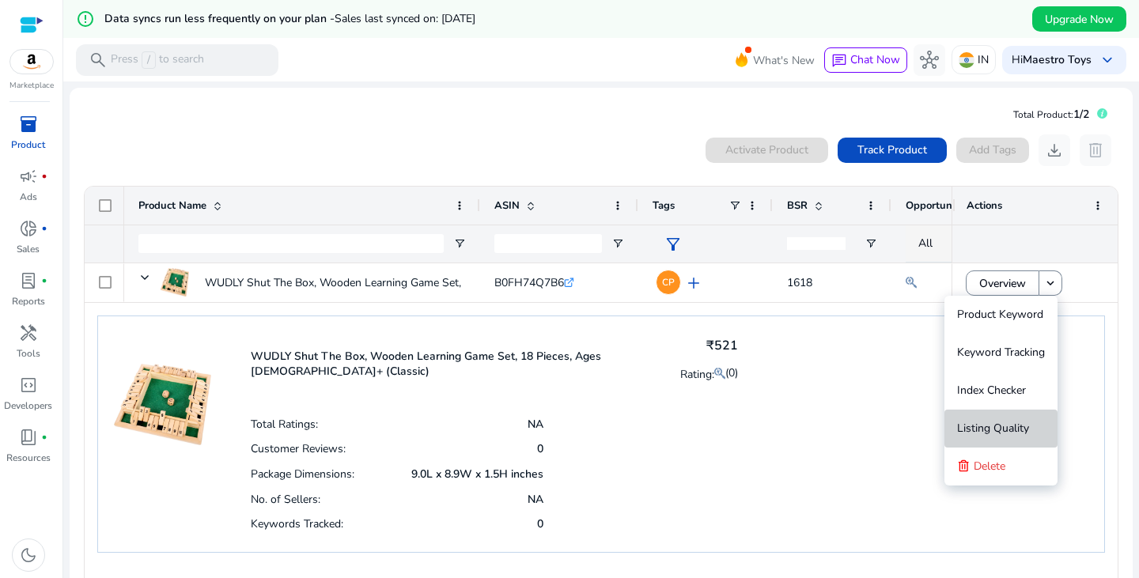
click at [1020, 423] on span "Listing Quality" at bounding box center [993, 428] width 72 height 15
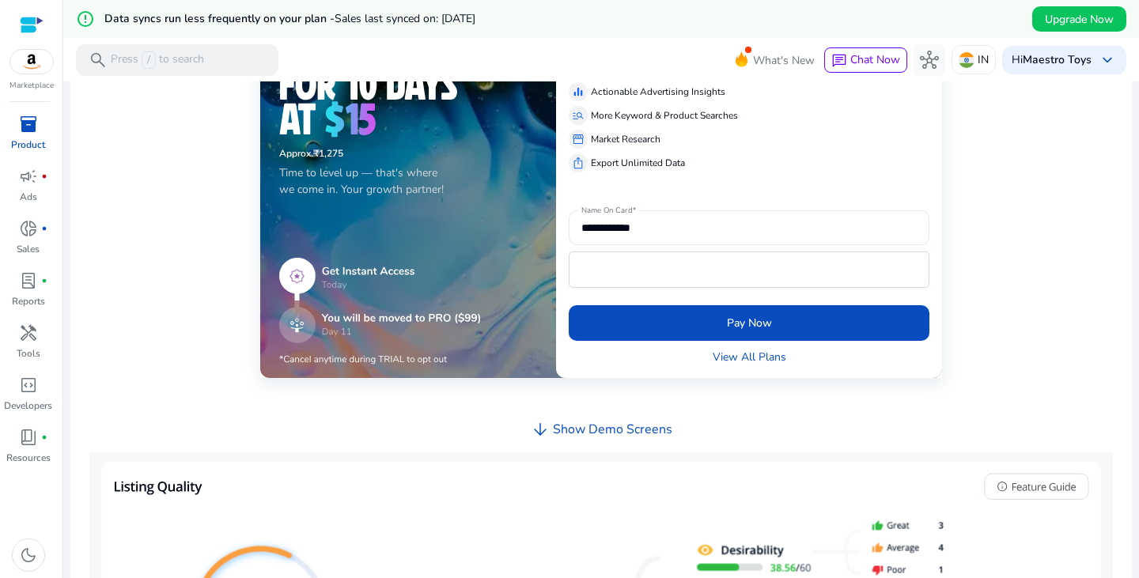
scroll to position [410, 0]
click at [627, 428] on h4 "Show Demo Screens" at bounding box center [612, 430] width 119 height 15
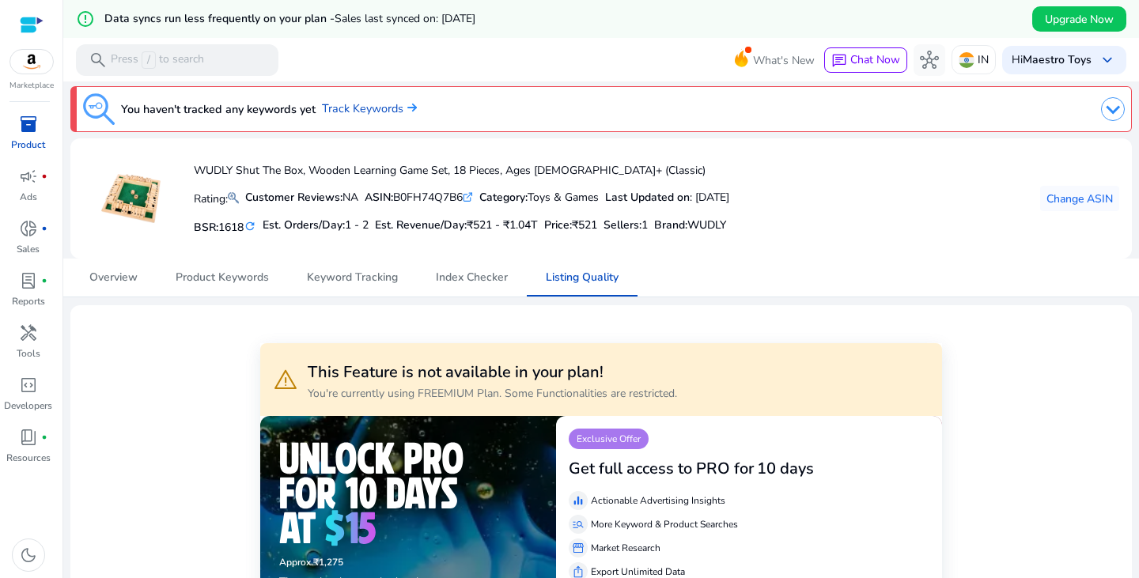
scroll to position [0, 0]
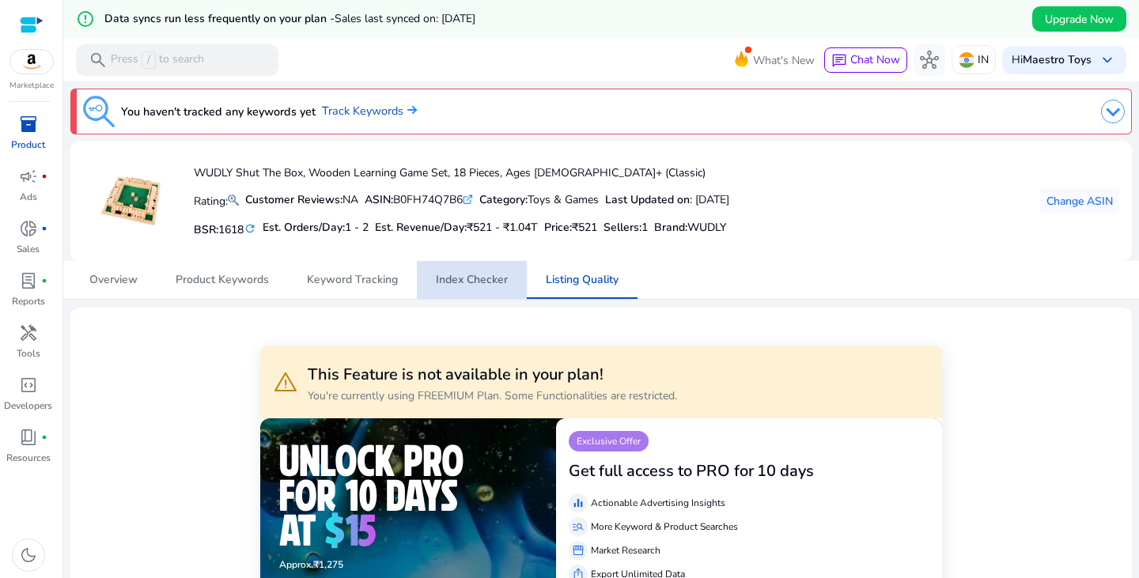
click at [490, 287] on span "Index Checker" at bounding box center [472, 280] width 72 height 38
click at [920, 55] on span "hub" at bounding box center [929, 60] width 19 height 19
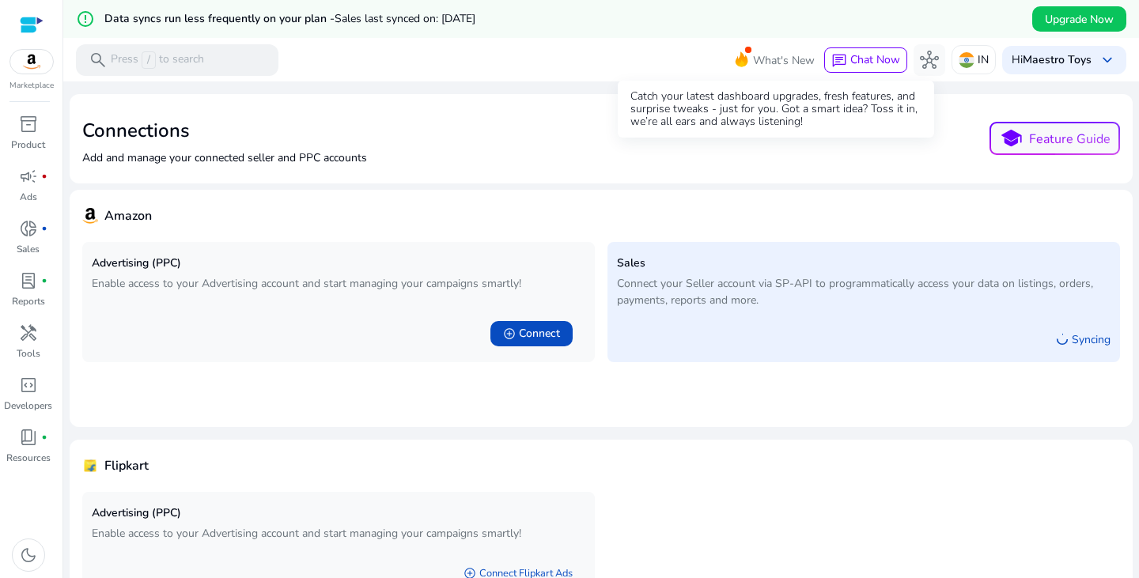
click at [765, 62] on span "What's New" at bounding box center [784, 61] width 62 height 28
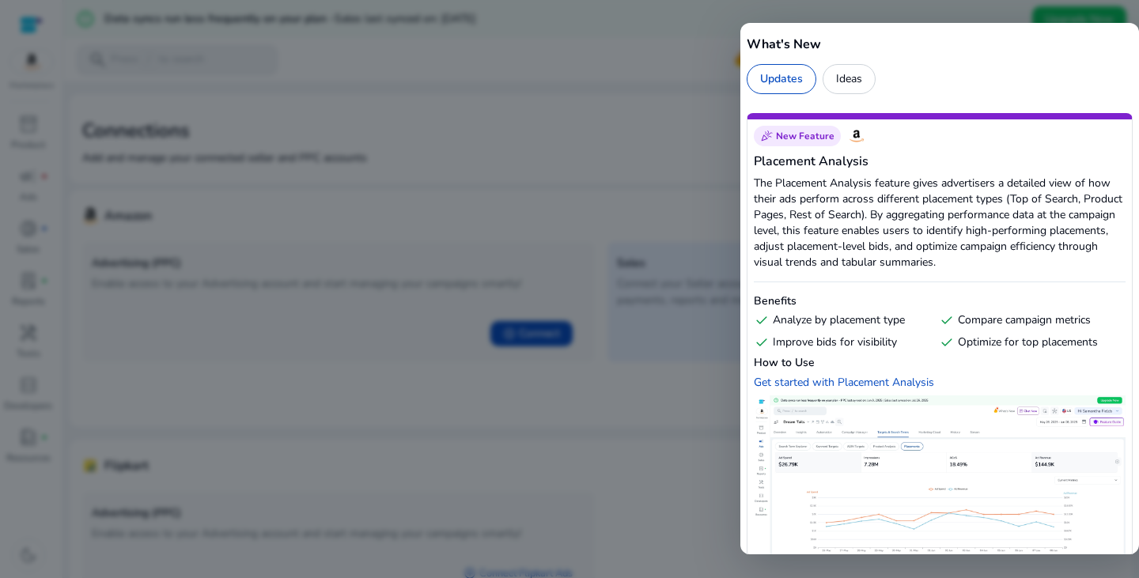
click at [656, 122] on div at bounding box center [569, 289] width 1139 height 578
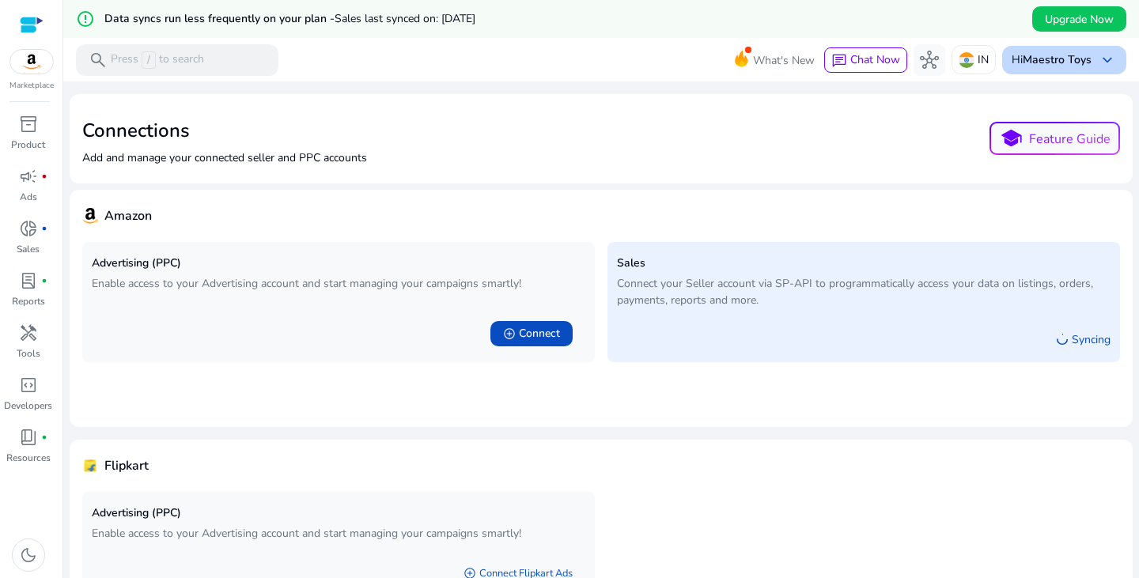
click at [1098, 57] on span "keyboard_arrow_down" at bounding box center [1107, 60] width 19 height 19
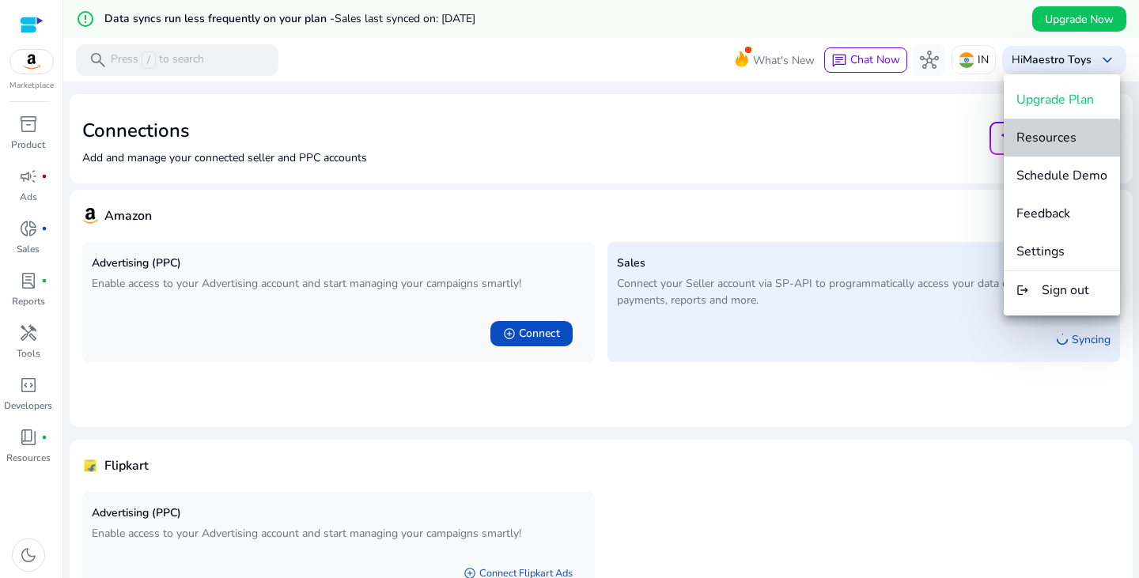
click at [1060, 142] on span "Resources" at bounding box center [1046, 137] width 60 height 17
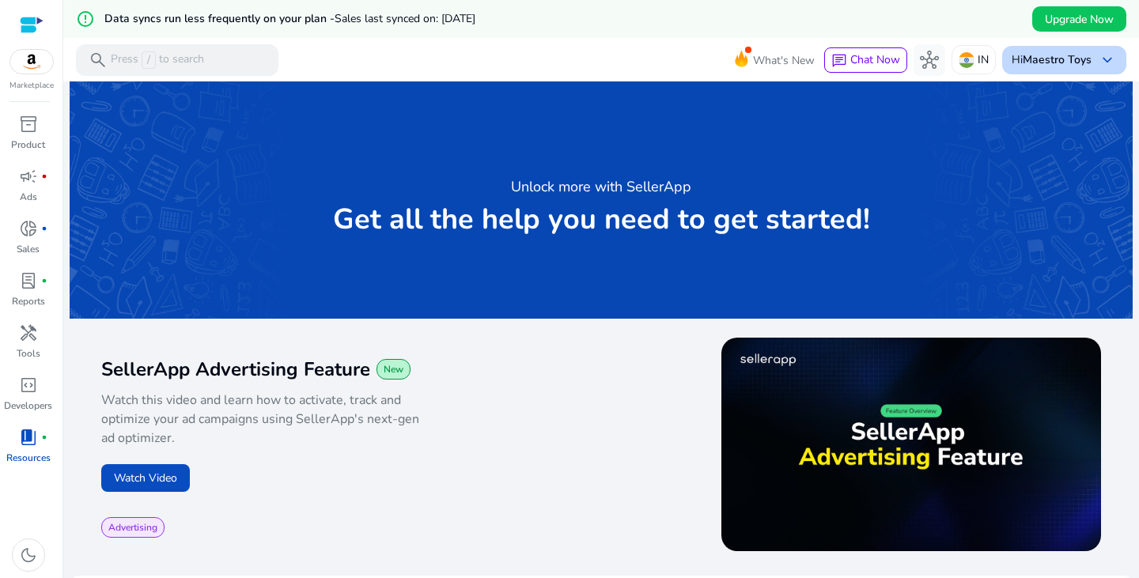
click at [1090, 51] on div "Hi Maestro Toys keyboard_arrow_down" at bounding box center [1064, 60] width 124 height 28
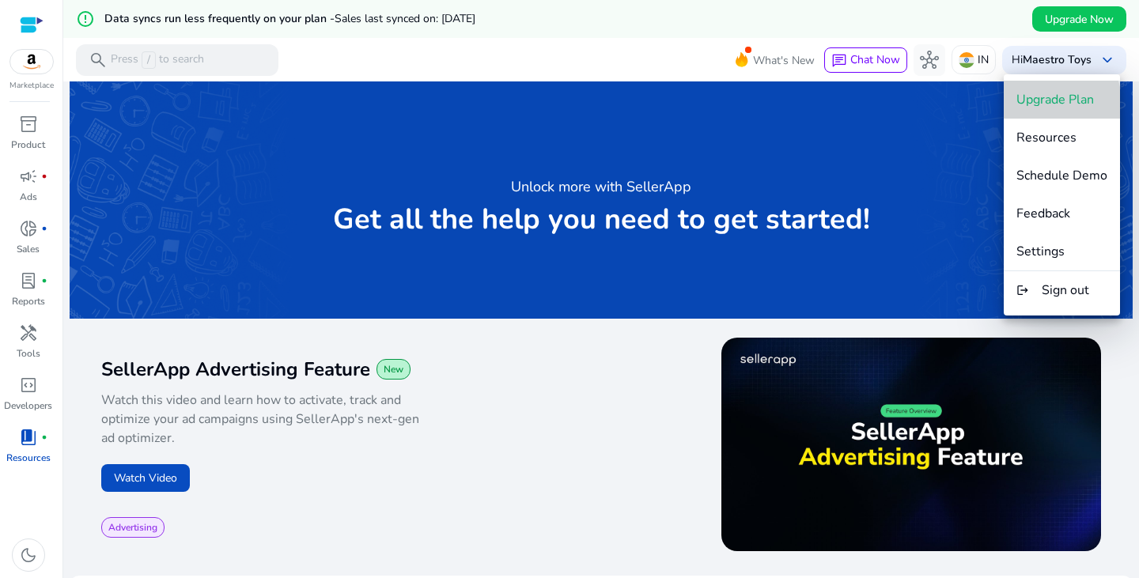
click at [1042, 103] on span "Upgrade Plan" at bounding box center [1054, 99] width 77 height 17
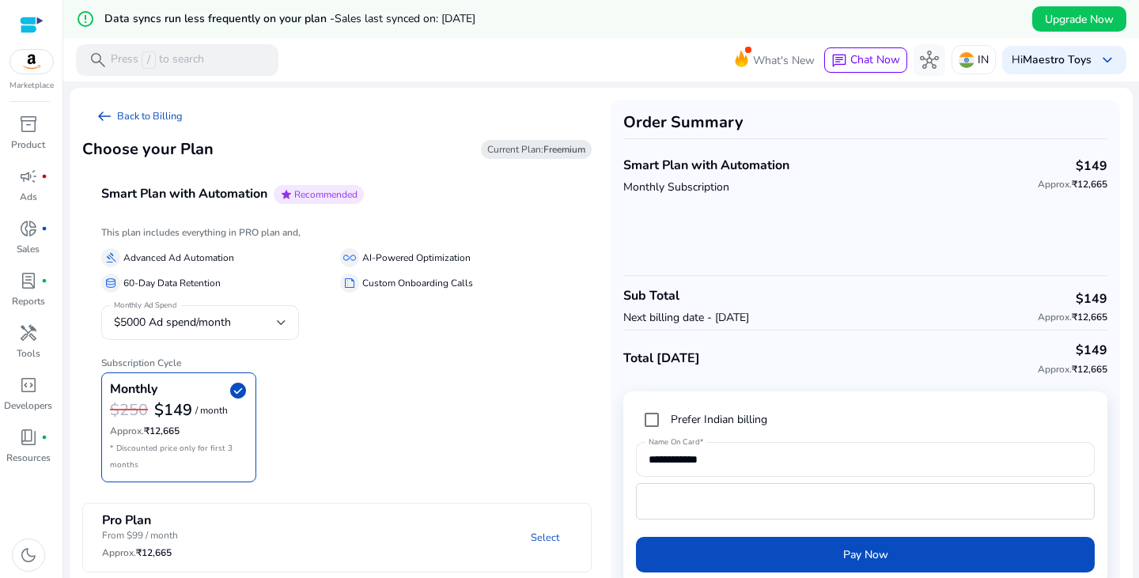
scroll to position [38, 0]
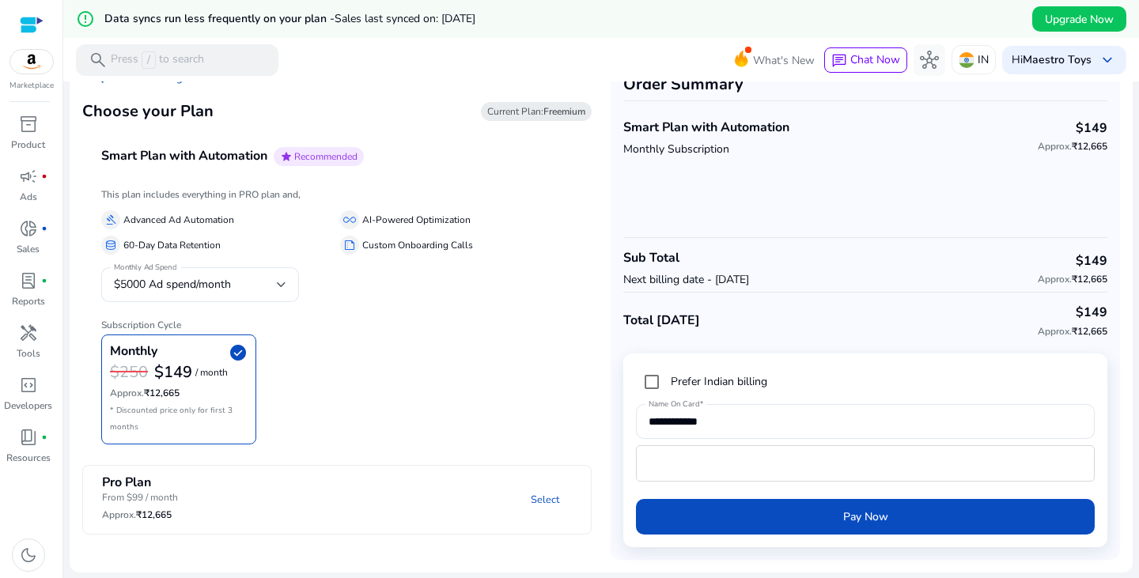
click at [536, 106] on span "Current Plan: Freemium" at bounding box center [536, 111] width 98 height 13
click at [536, 109] on span "Current Plan: Freemium" at bounding box center [536, 111] width 98 height 13
click at [554, 506] on link "Select" at bounding box center [545, 500] width 54 height 28
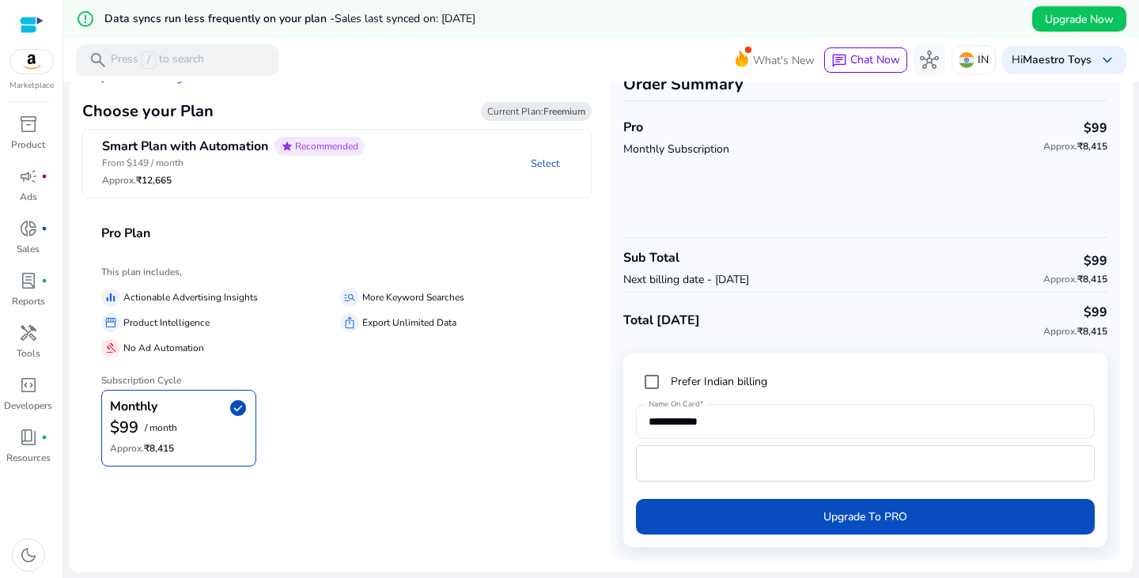
scroll to position [0, 0]
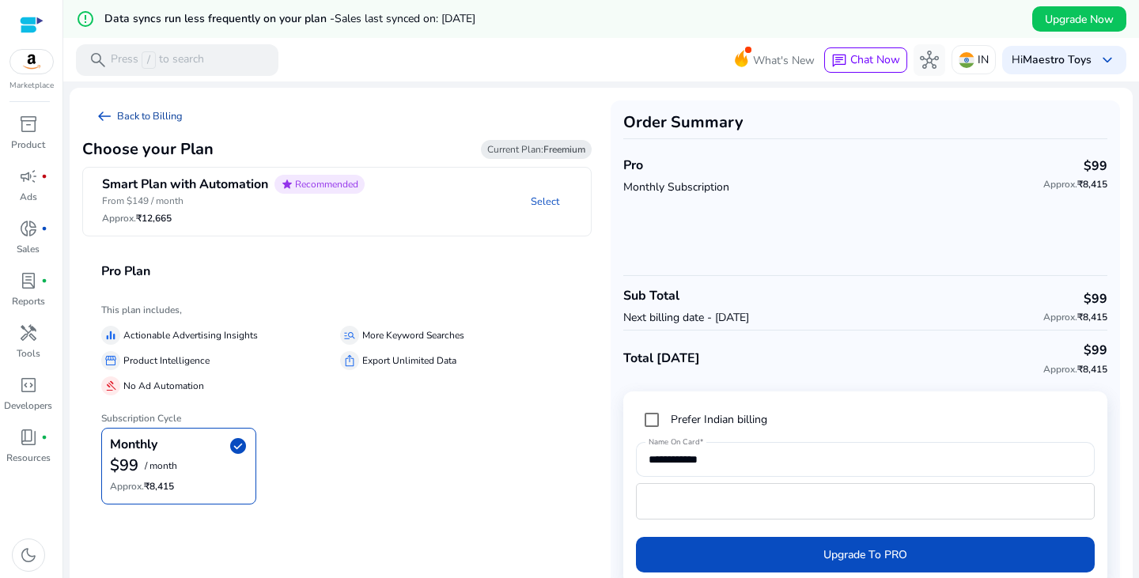
click at [152, 111] on link "arrow_left_alt Back to Billing" at bounding box center [138, 116] width 113 height 32
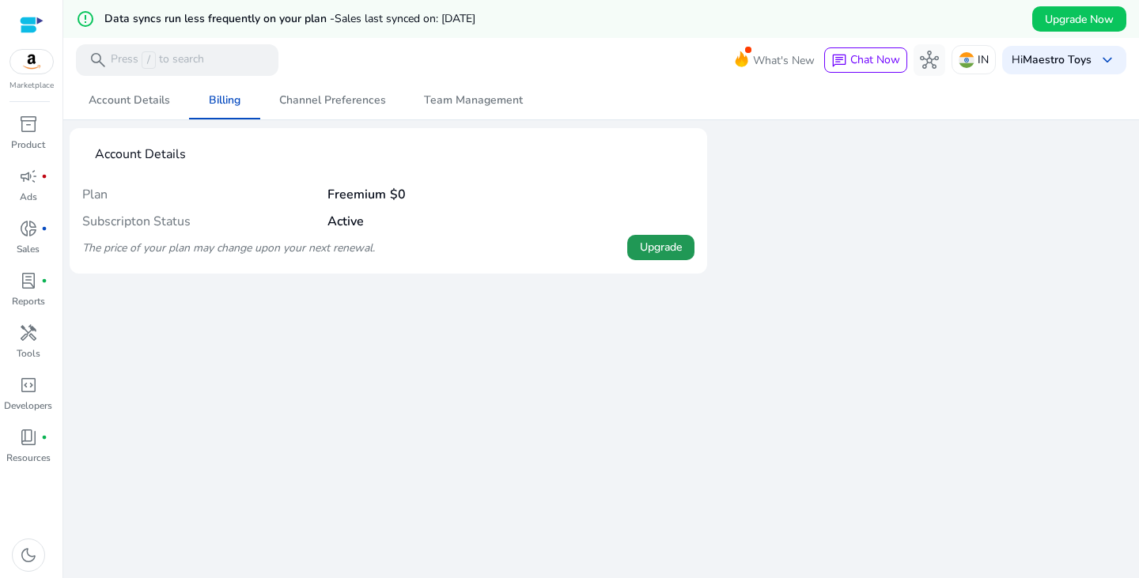
click at [646, 232] on span at bounding box center [660, 248] width 67 height 38
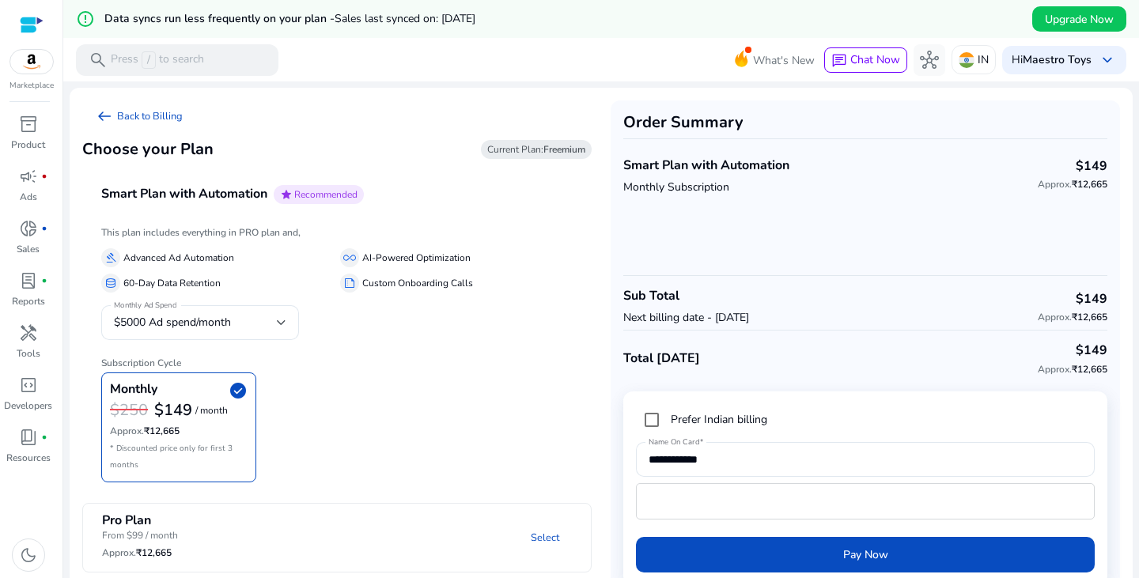
scroll to position [38, 0]
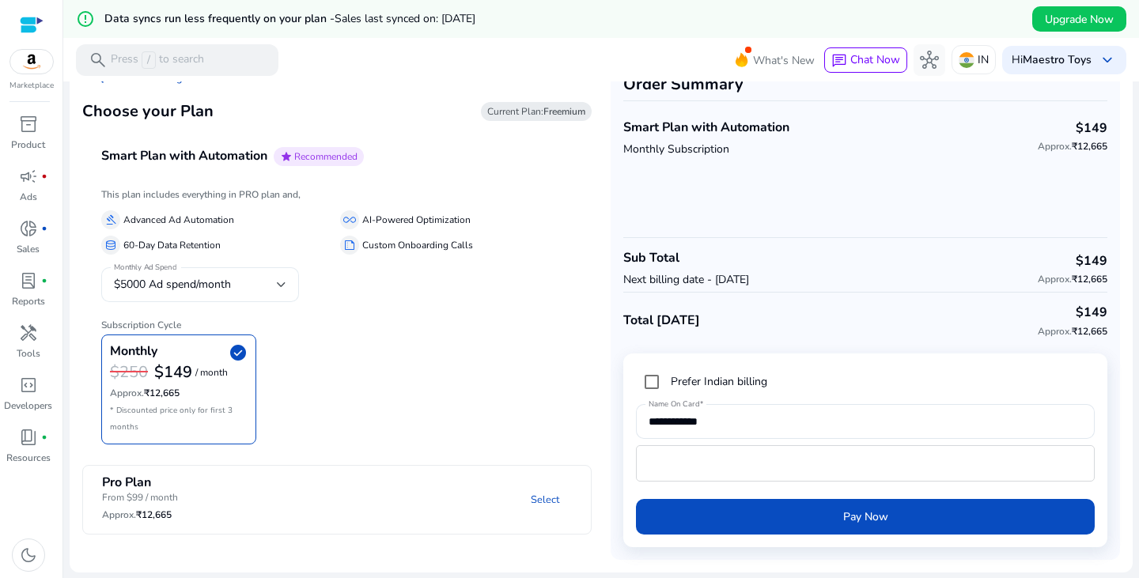
click at [278, 294] on div "$5000 Ad spend/month" at bounding box center [200, 284] width 172 height 35
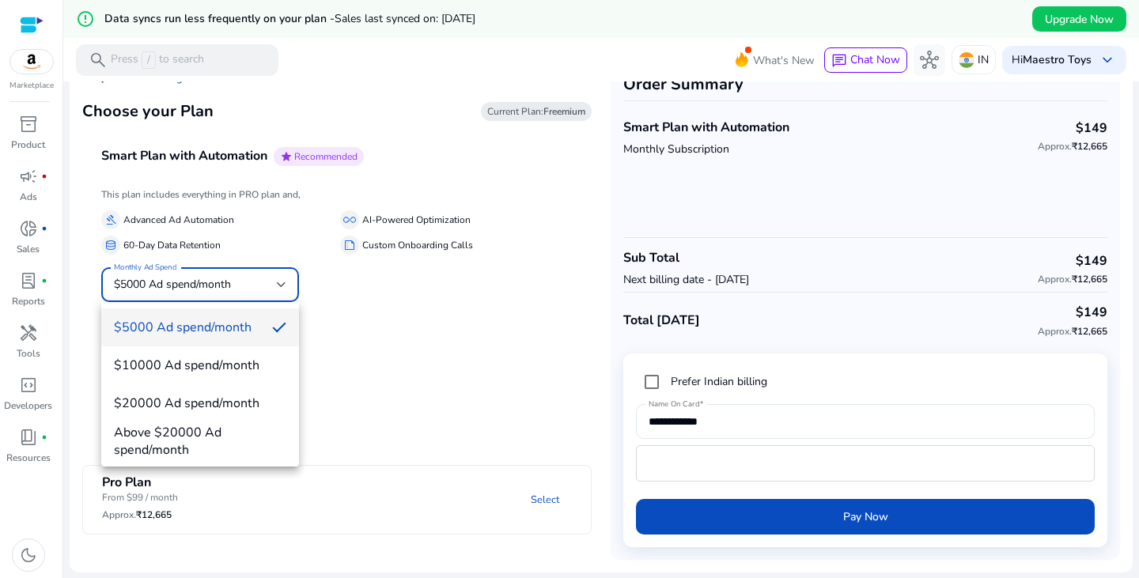
click at [434, 316] on div at bounding box center [569, 289] width 1139 height 578
